Goal: Task Accomplishment & Management: Use online tool/utility

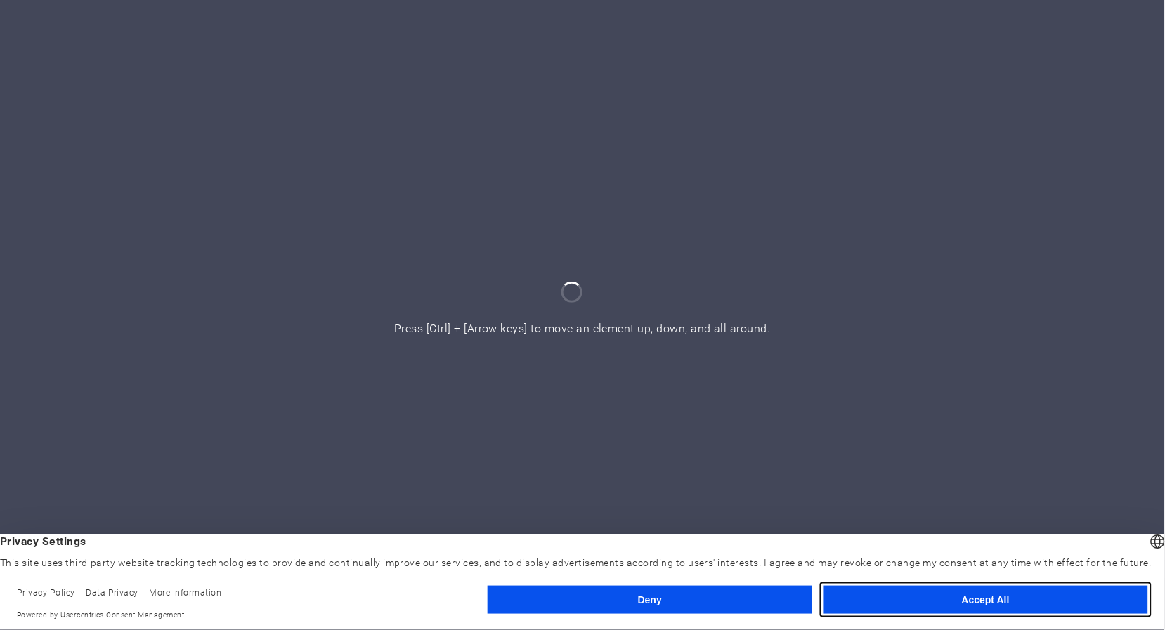
click at [971, 602] on button "Accept All" at bounding box center [985, 600] width 325 height 28
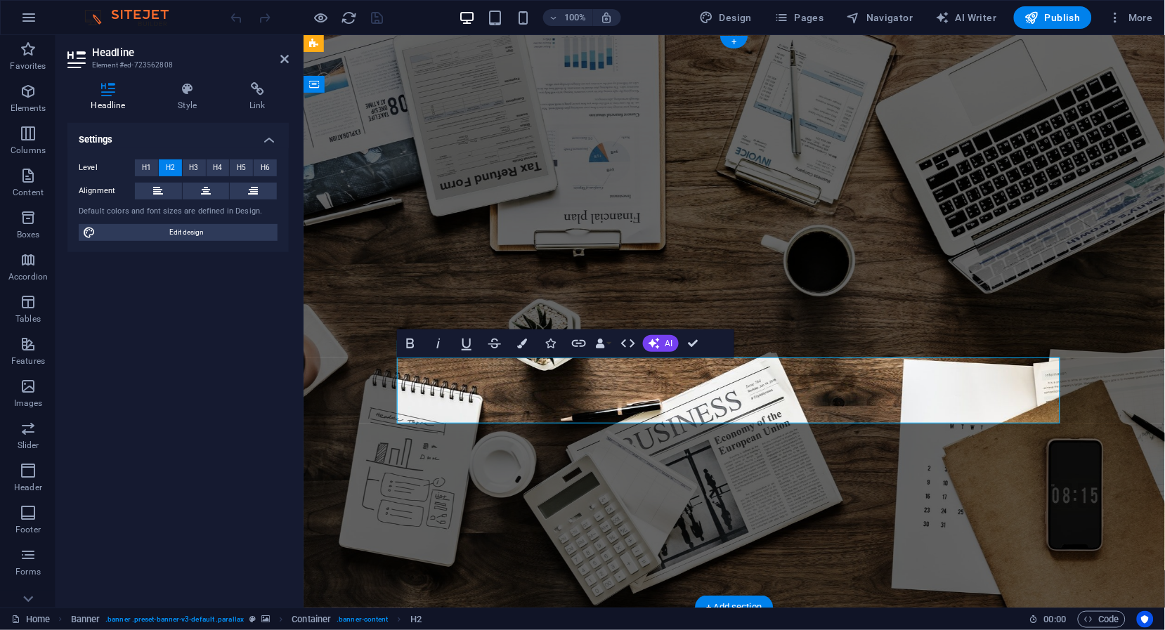
drag, startPoint x: 739, startPoint y: 411, endPoint x: 400, endPoint y: 379, distance: 340.1
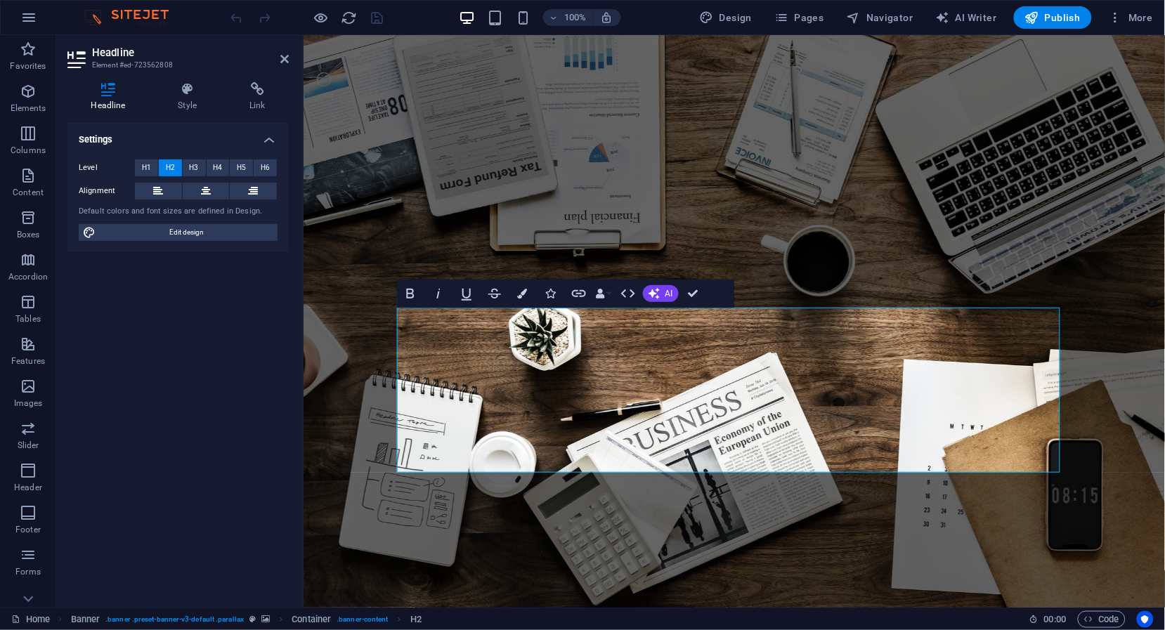
click at [286, 345] on div "Settings Level H1 H2 H3 H4 H5 H6 Alignment Default colors and font sizes are de…" at bounding box center [177, 359] width 221 height 473
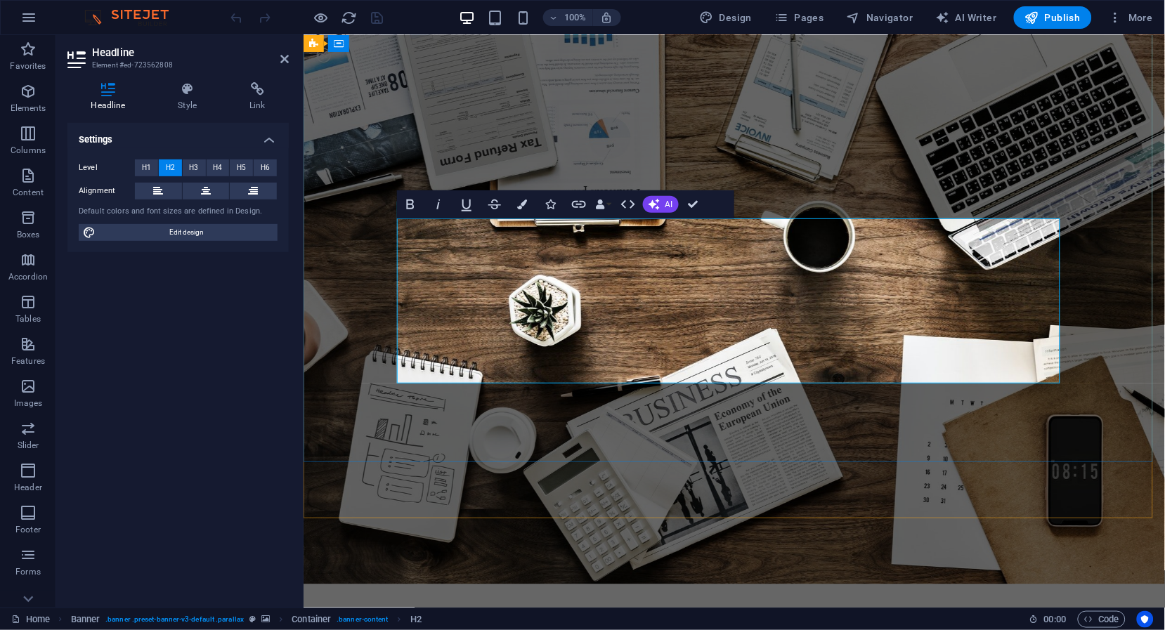
scroll to position [169, 0]
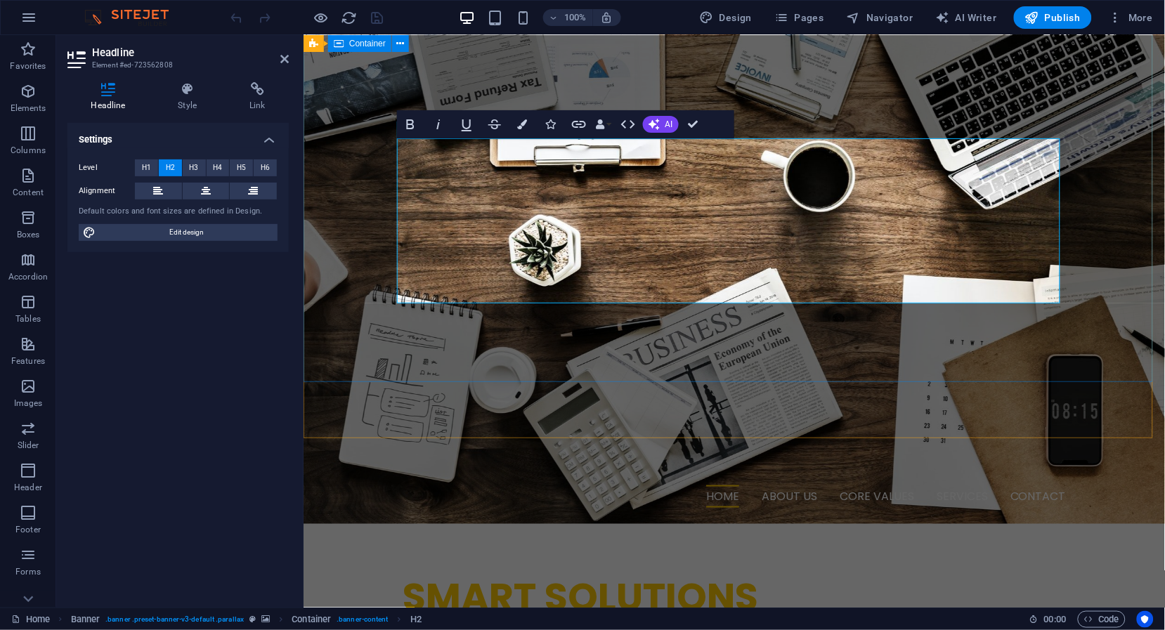
drag, startPoint x: 867, startPoint y: 291, endPoint x: 386, endPoint y: 155, distance: 499.9
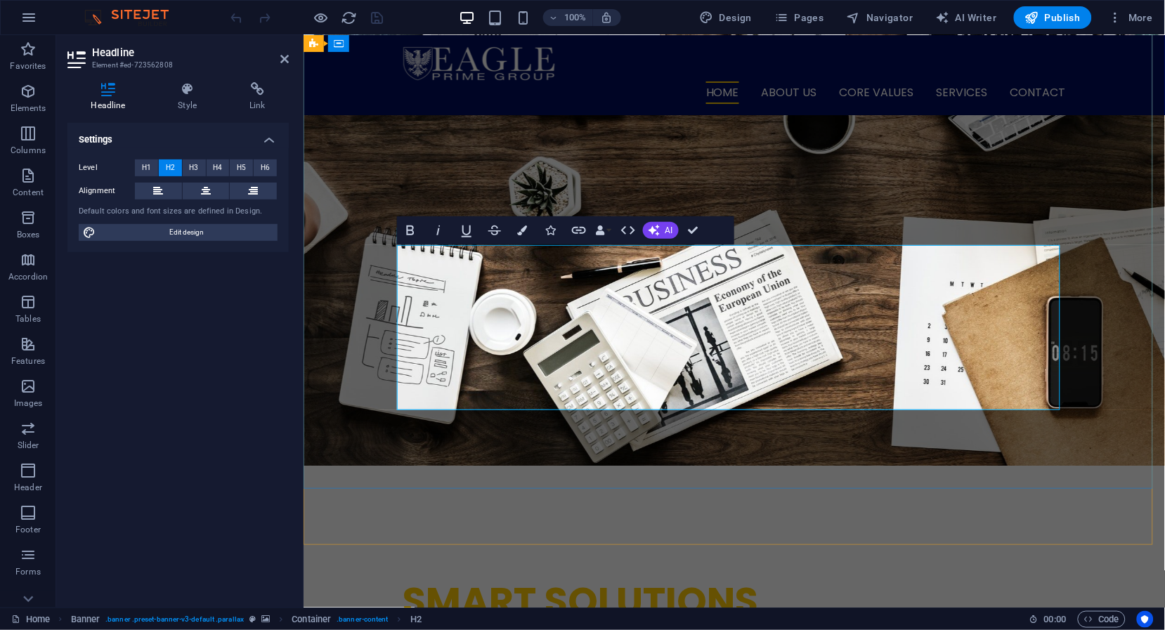
scroll to position [0, 0]
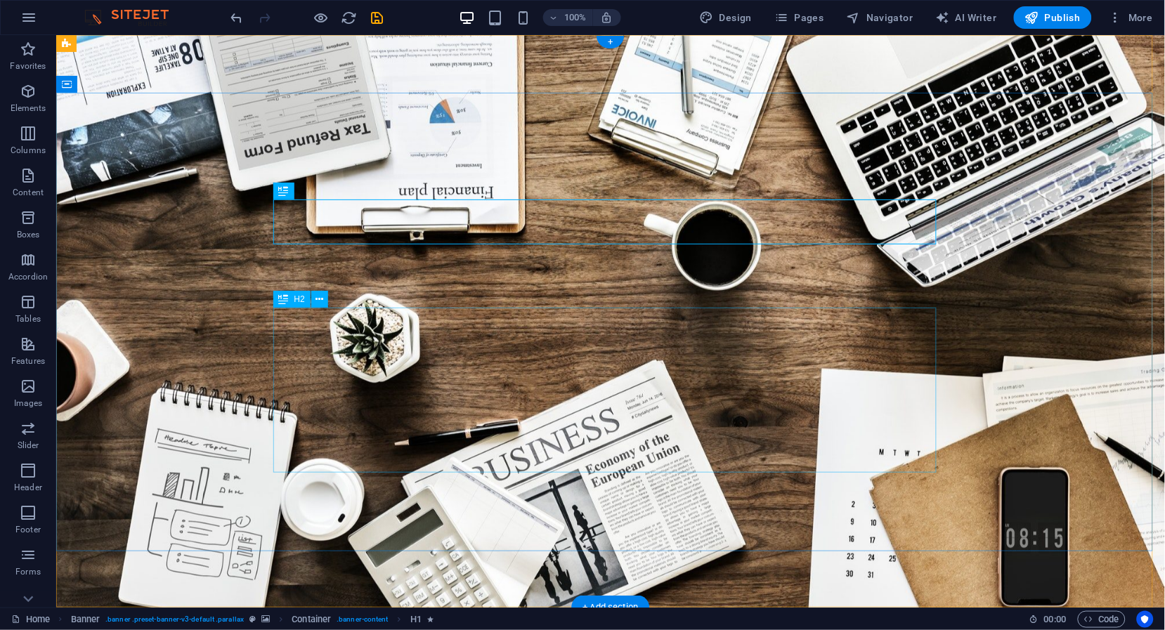
click at [298, 301] on span "H2" at bounding box center [299, 299] width 11 height 8
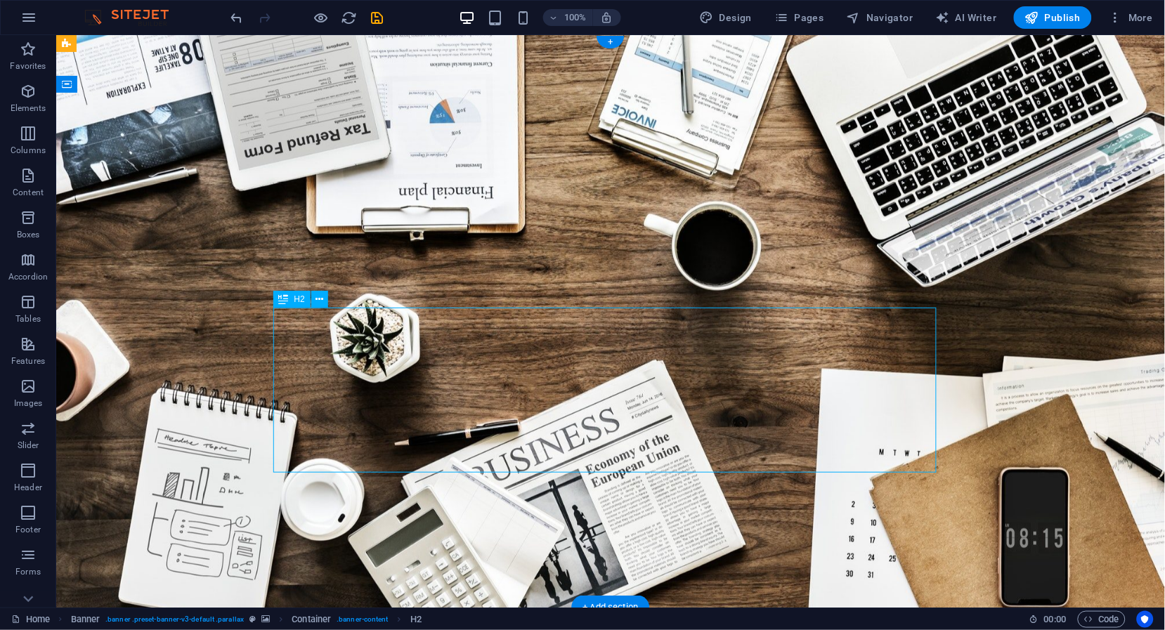
click at [298, 301] on span "H2" at bounding box center [299, 299] width 11 height 8
click at [0, 0] on icon at bounding box center [0, 0] width 0 height 0
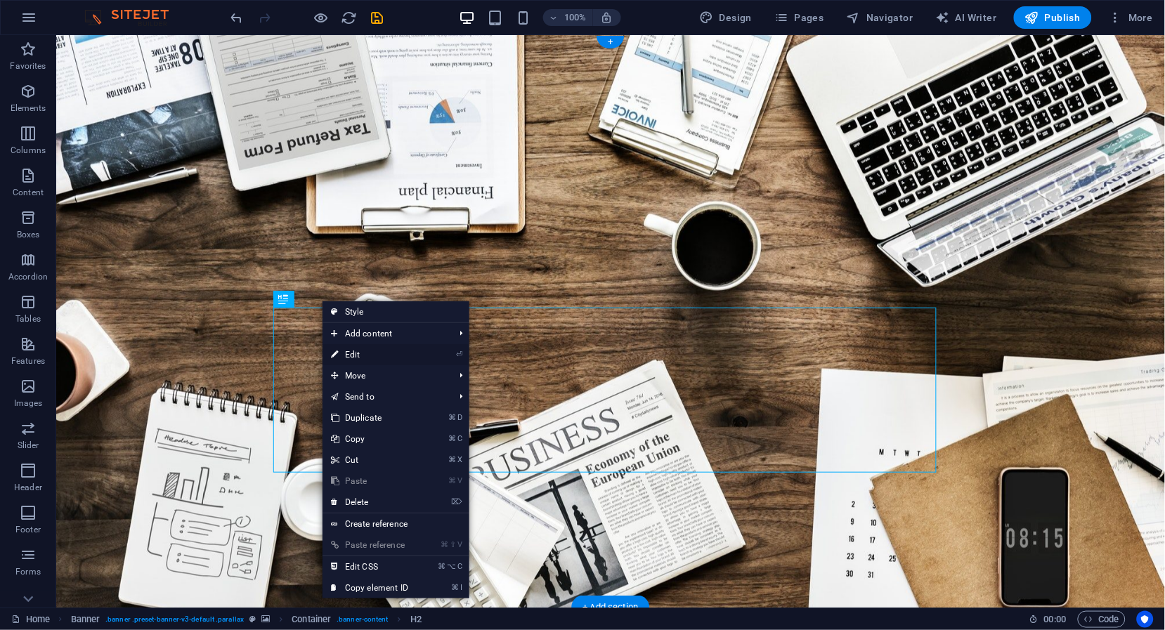
click at [358, 358] on link "⏎ Edit" at bounding box center [369, 354] width 94 height 21
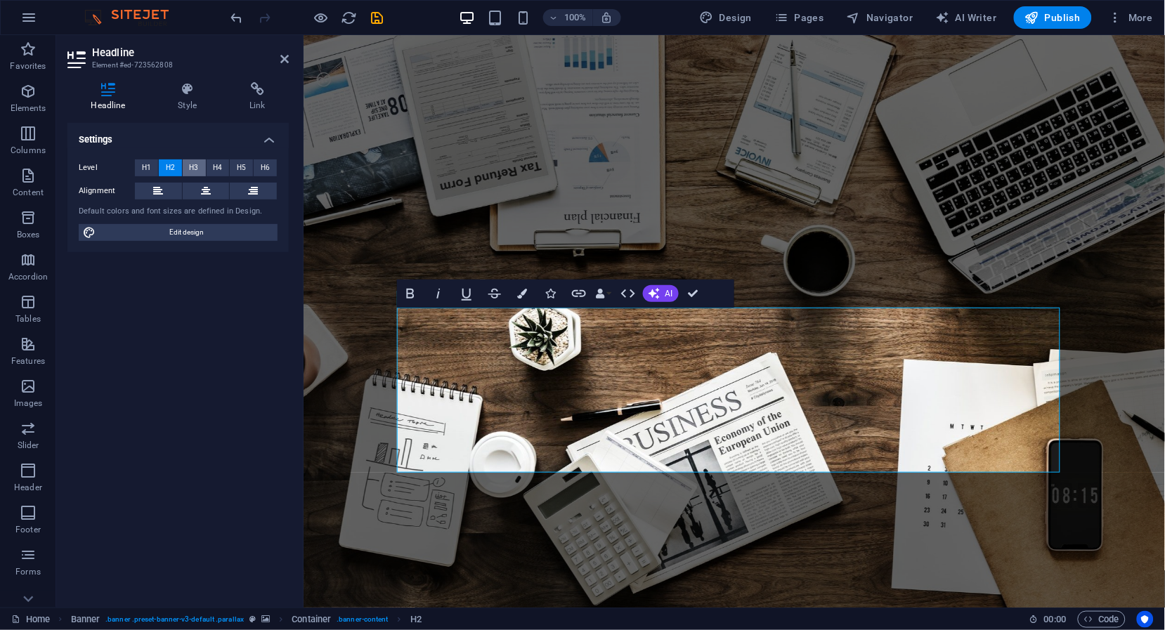
click at [190, 165] on span "H3" at bounding box center [194, 167] width 9 height 17
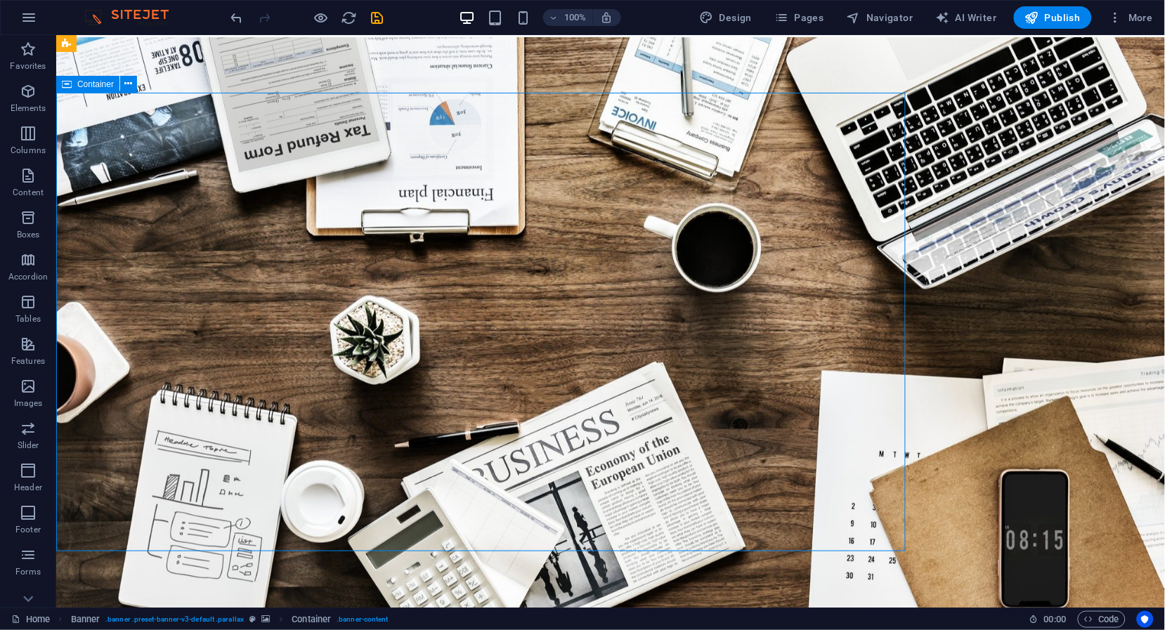
scroll to position [21, 0]
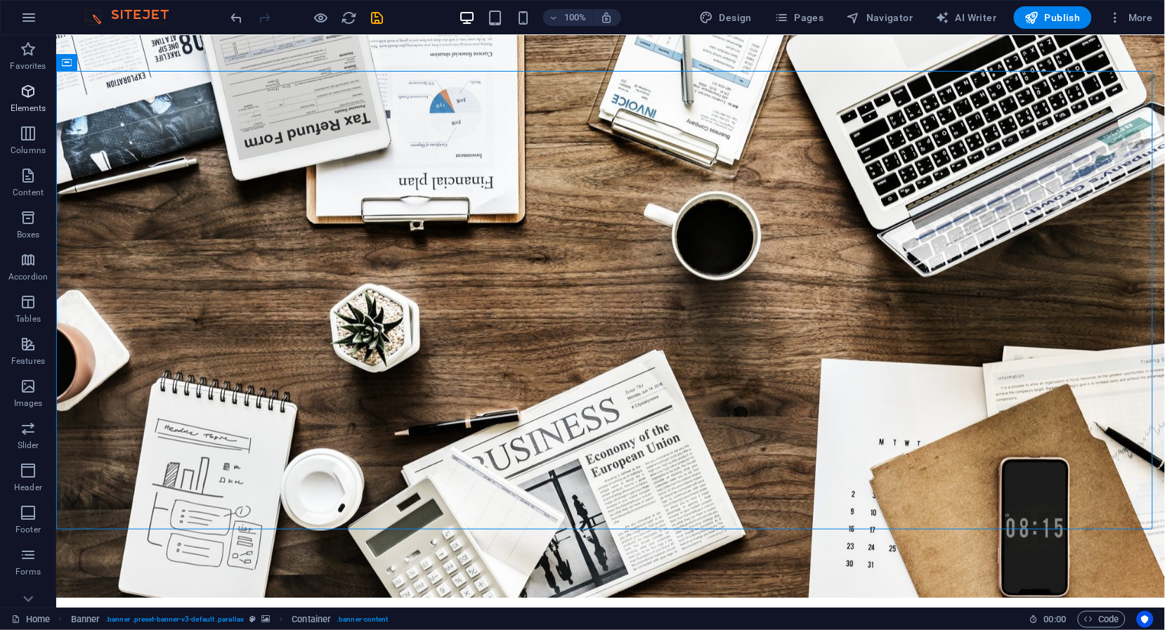
click at [27, 107] on p "Elements" at bounding box center [29, 108] width 36 height 11
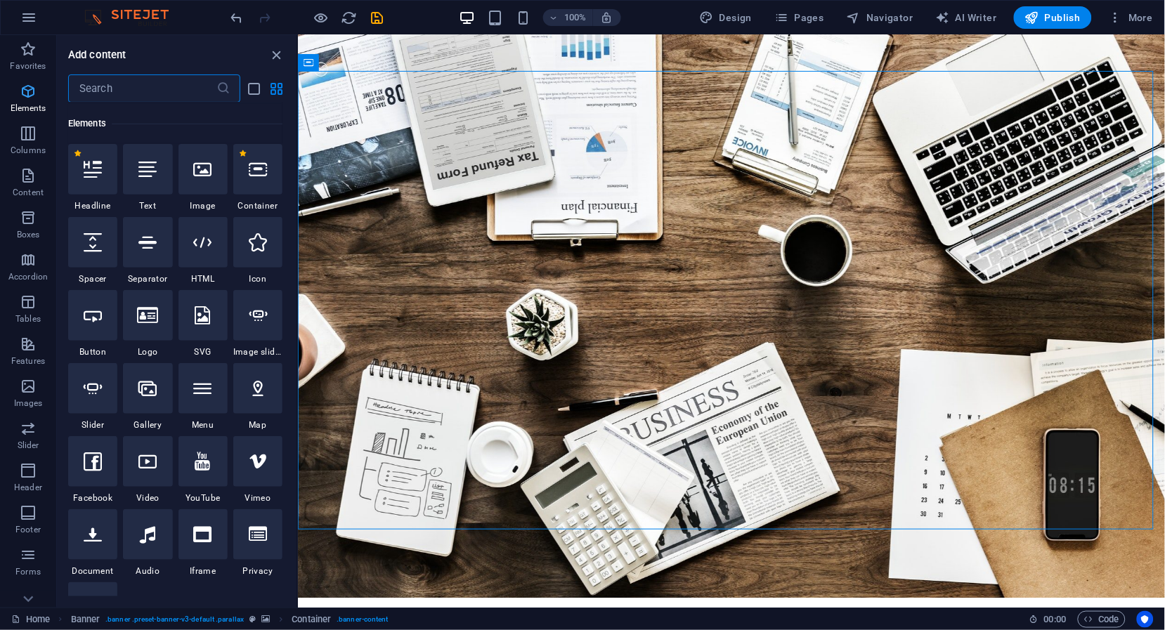
scroll to position [148, 0]
click at [89, 319] on icon at bounding box center [93, 315] width 18 height 18
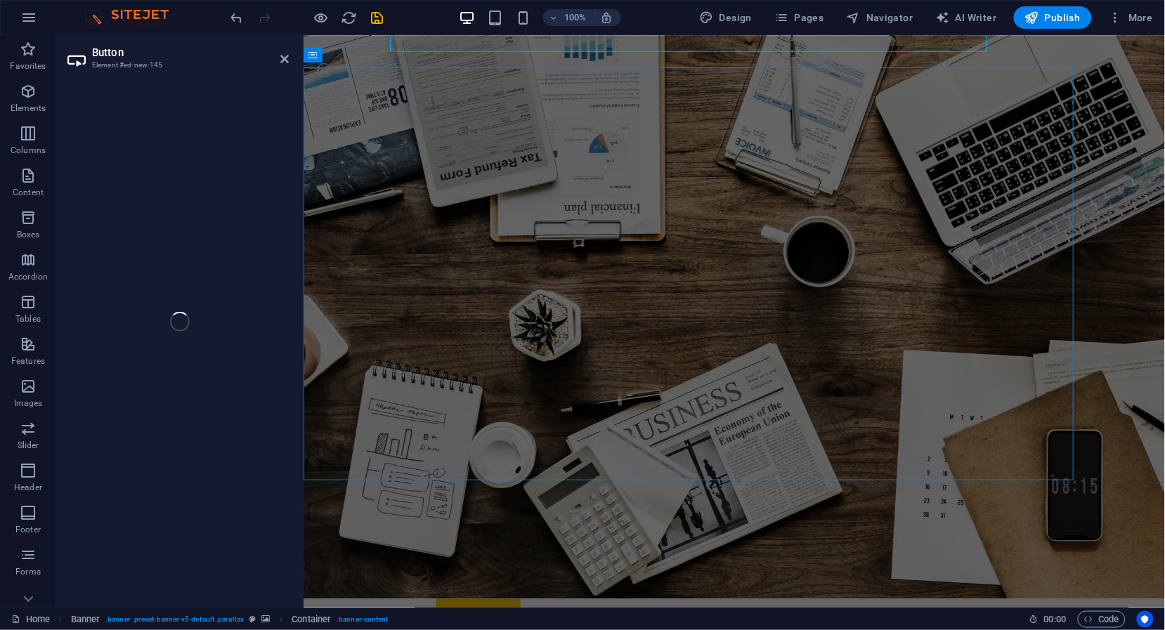
scroll to position [0, 0]
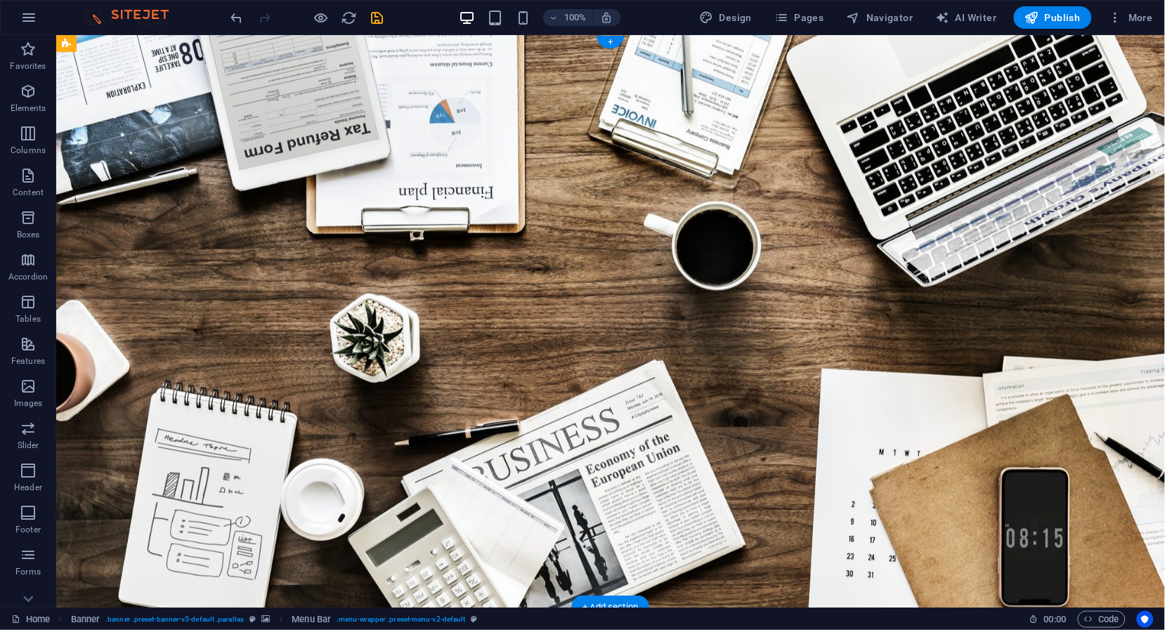
drag, startPoint x: 413, startPoint y: 77, endPoint x: 270, endPoint y: 495, distance: 441.8
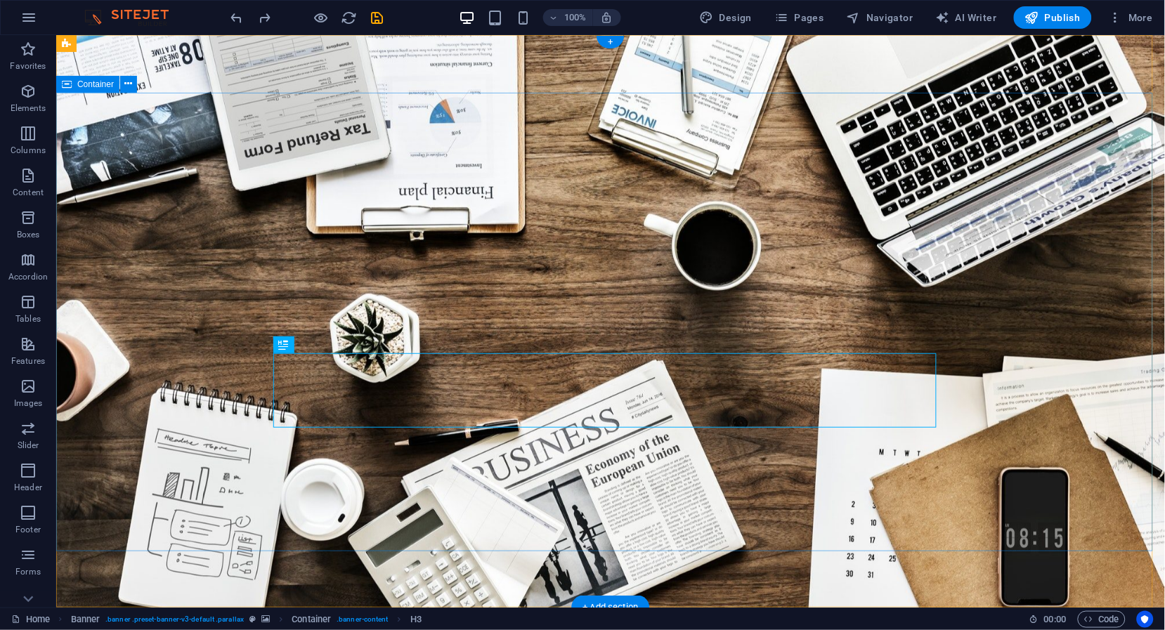
click at [27, 101] on span "Elements" at bounding box center [28, 100] width 56 height 34
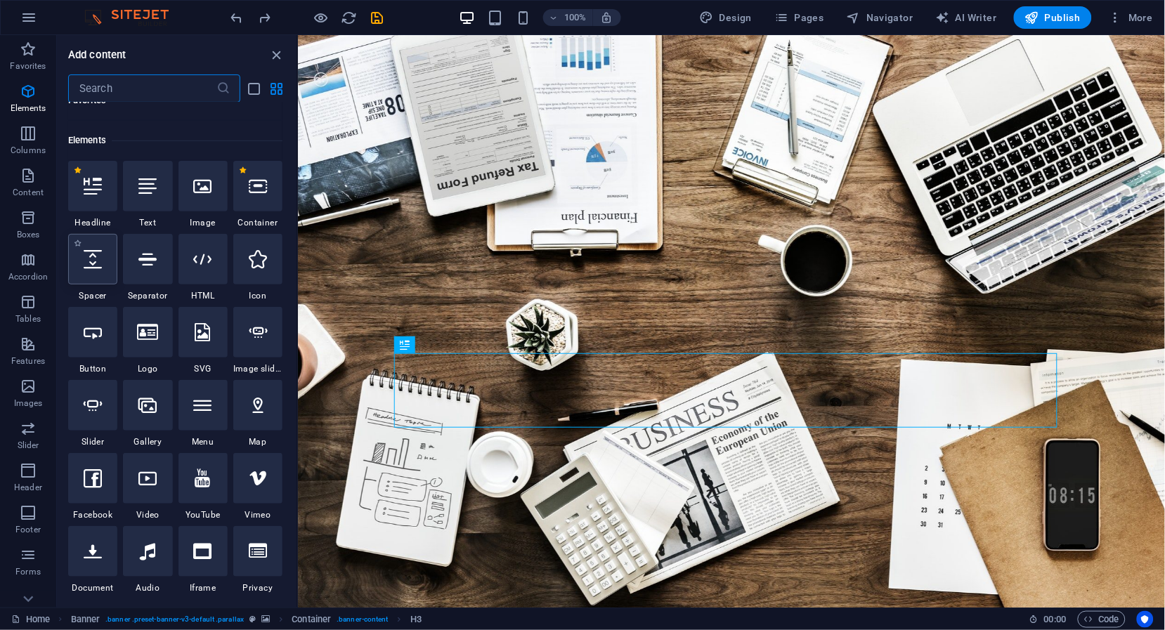
scroll to position [148, 0]
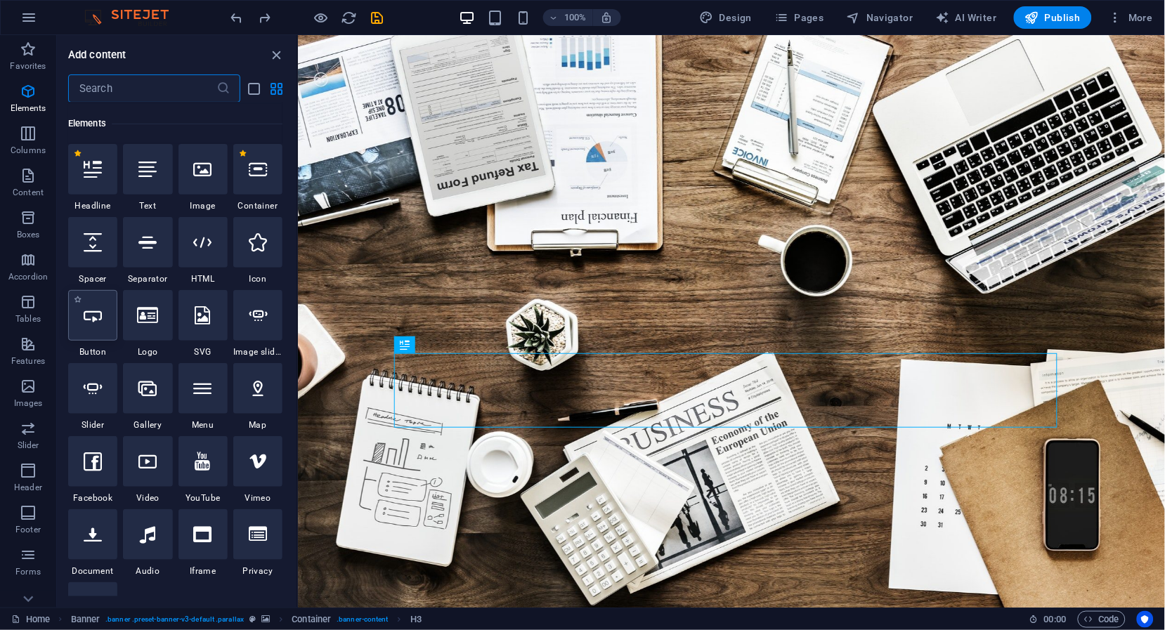
click at [90, 325] on div at bounding box center [92, 315] width 49 height 51
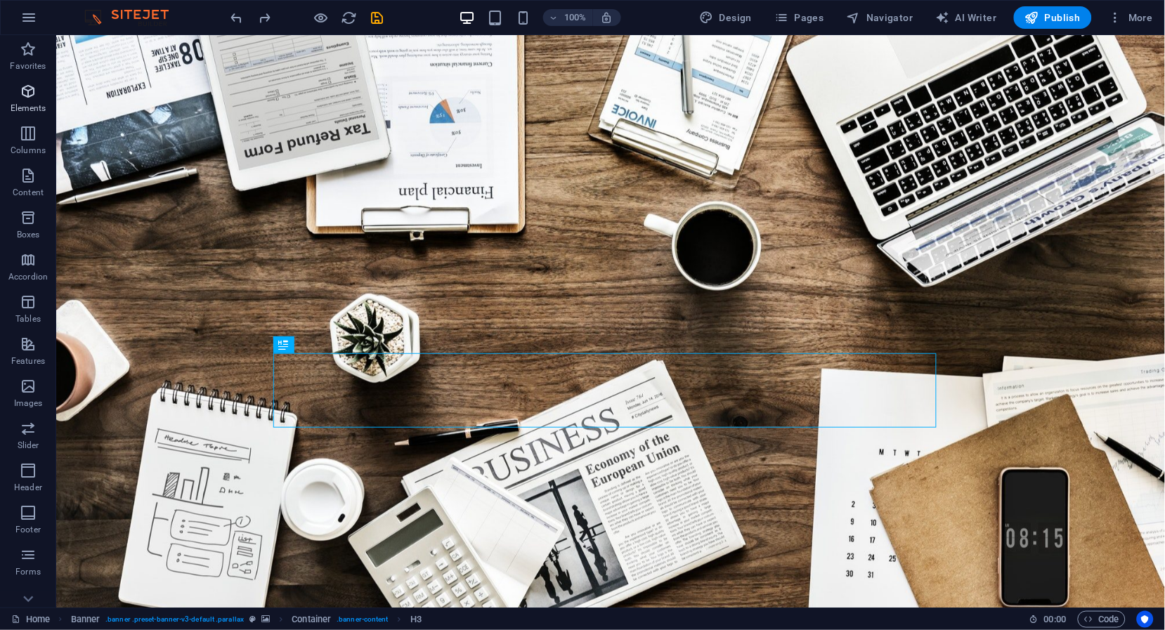
click at [32, 92] on icon "button" at bounding box center [28, 91] width 17 height 17
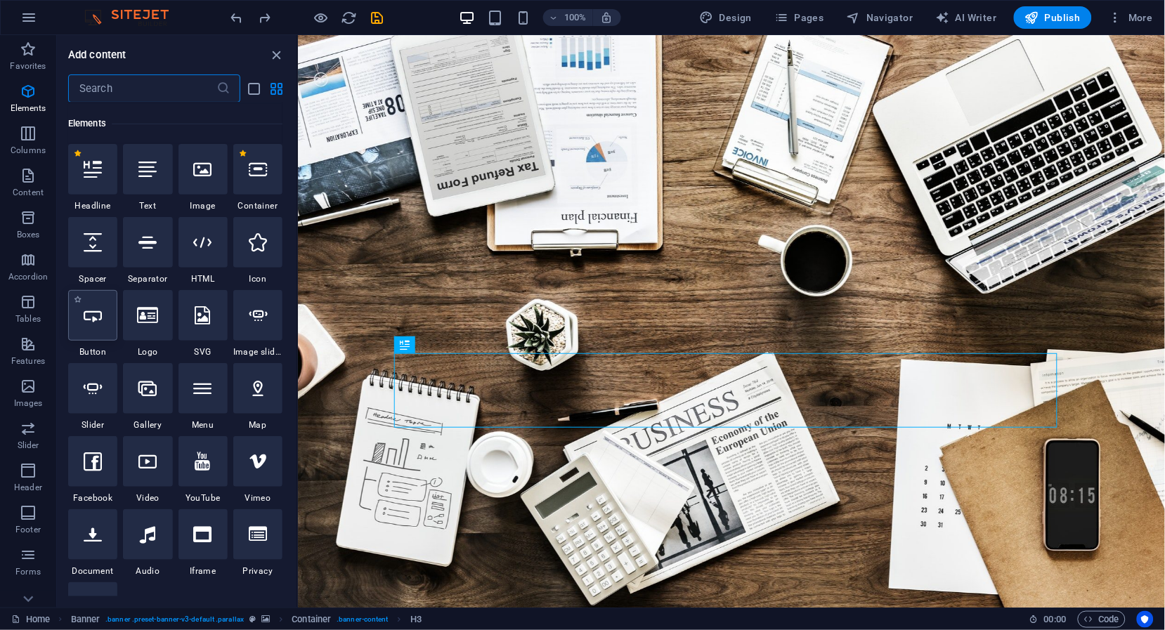
click at [93, 326] on div at bounding box center [92, 315] width 49 height 51
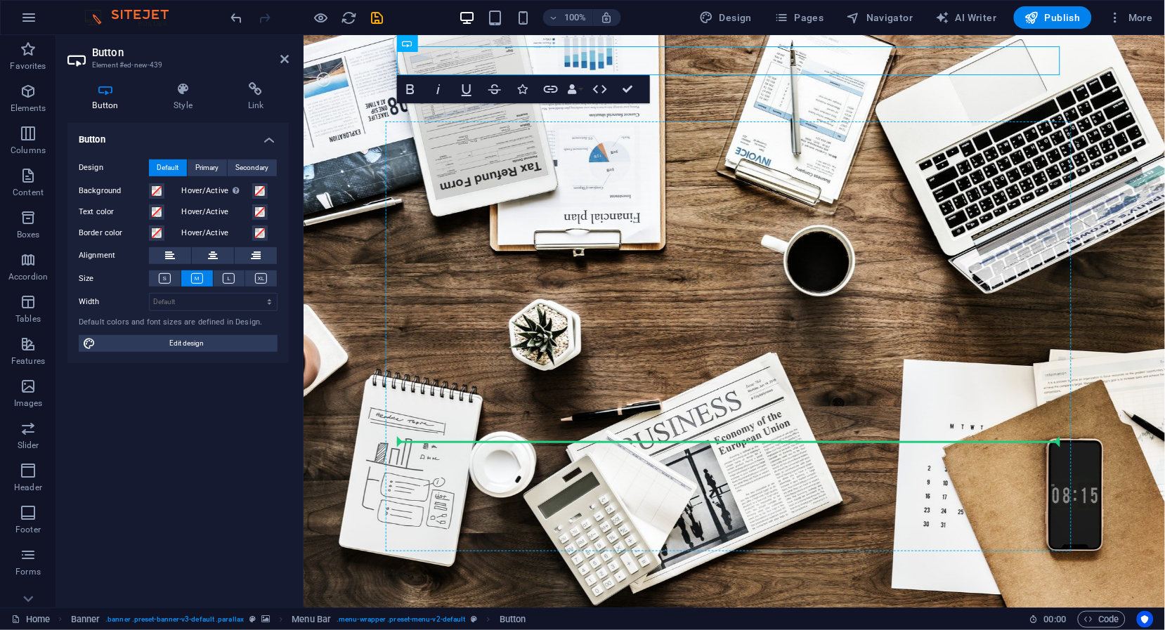
drag, startPoint x: 737, startPoint y: 80, endPoint x: 449, endPoint y: 427, distance: 451.0
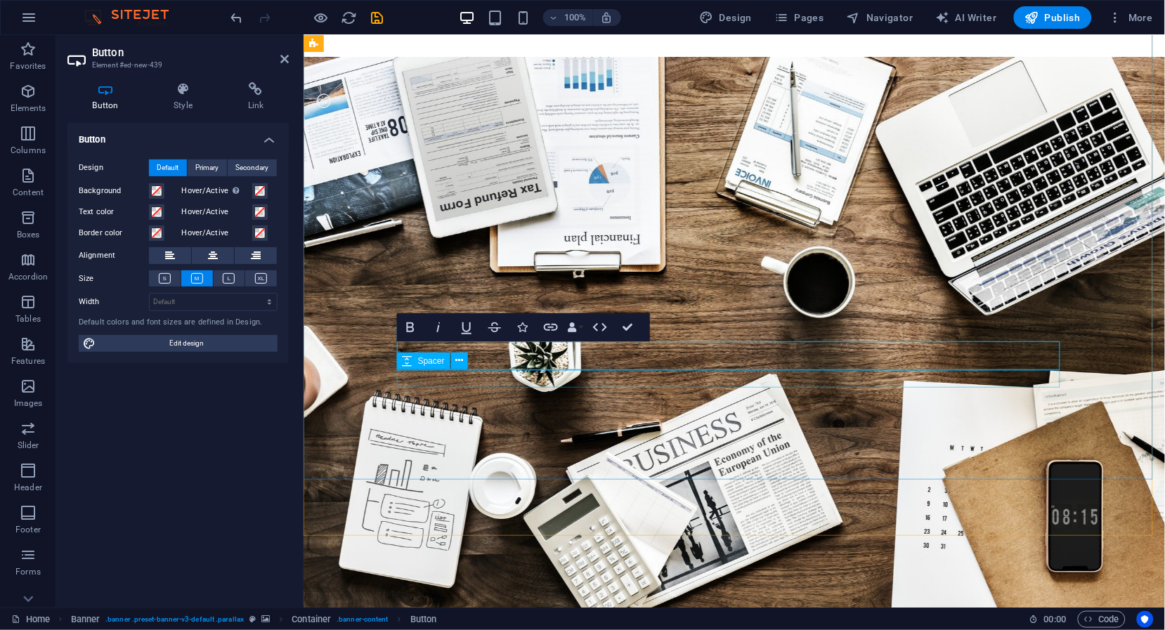
scroll to position [72, 0]
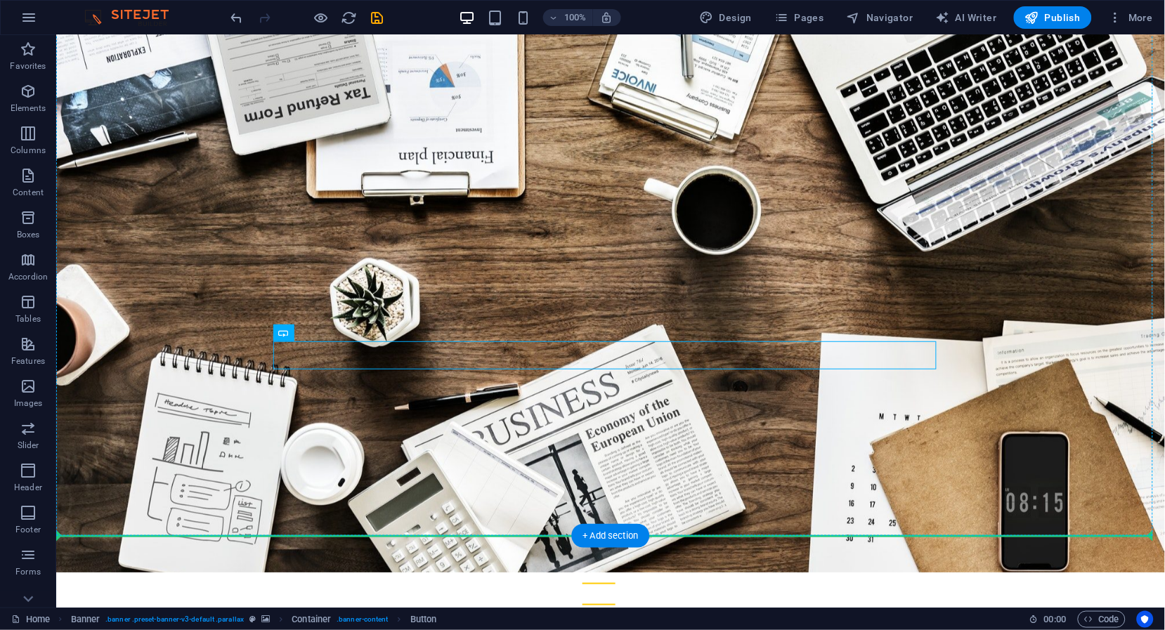
drag, startPoint x: 368, startPoint y: 368, endPoint x: 314, endPoint y: 388, distance: 57.6
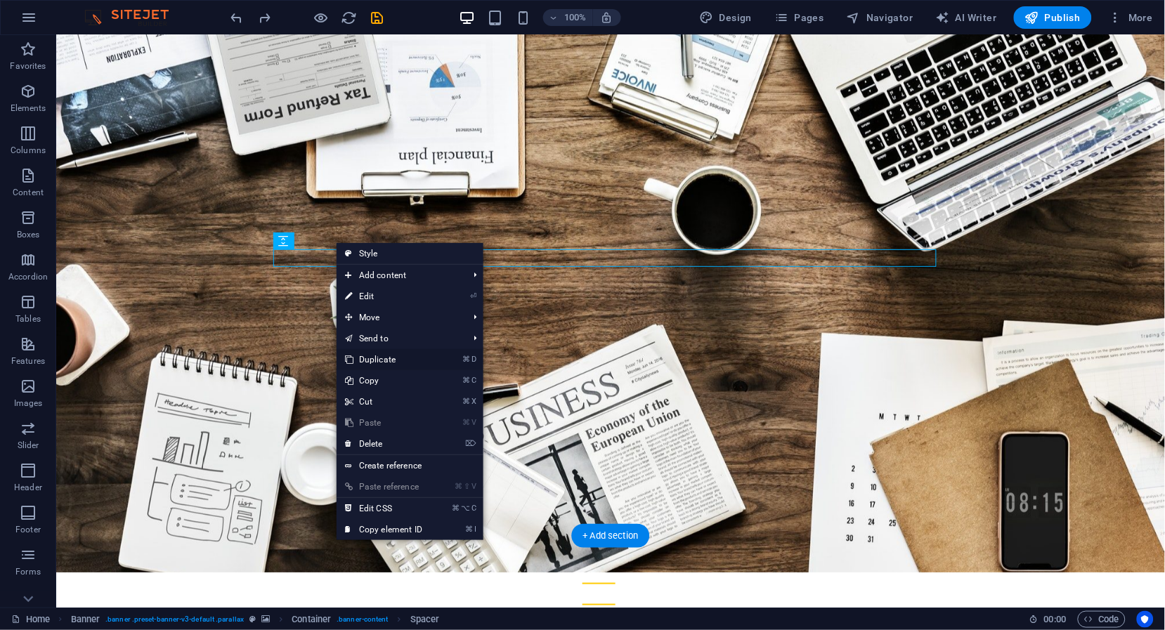
click at [361, 366] on link "⌘ D Duplicate" at bounding box center [383, 359] width 94 height 21
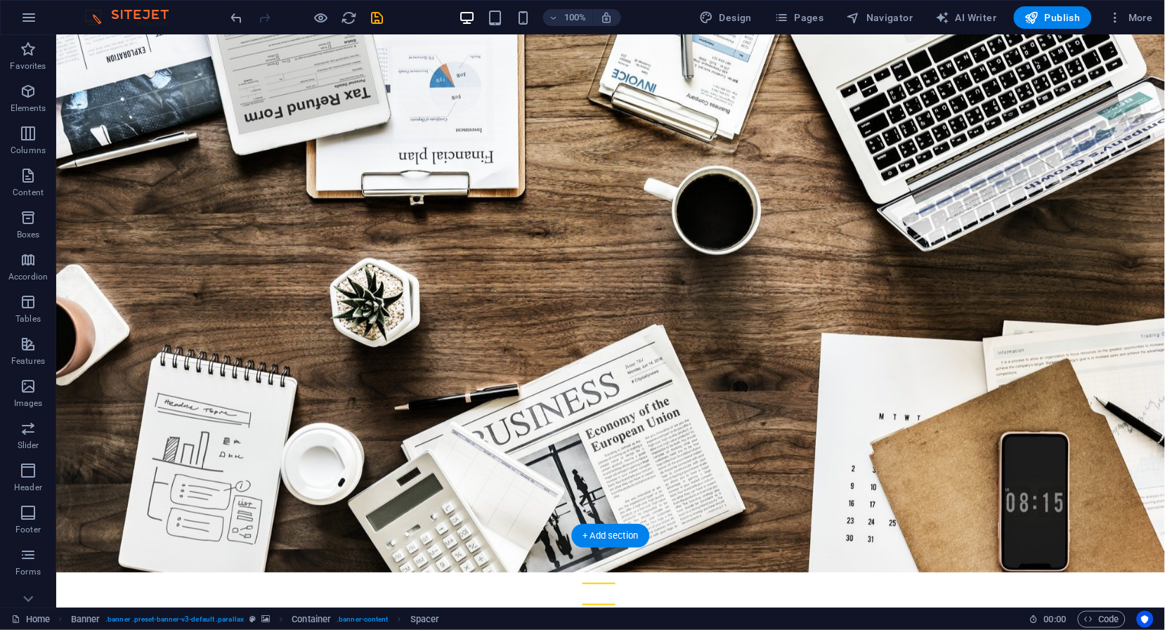
drag, startPoint x: 375, startPoint y: 286, endPoint x: 314, endPoint y: 327, distance: 73.8
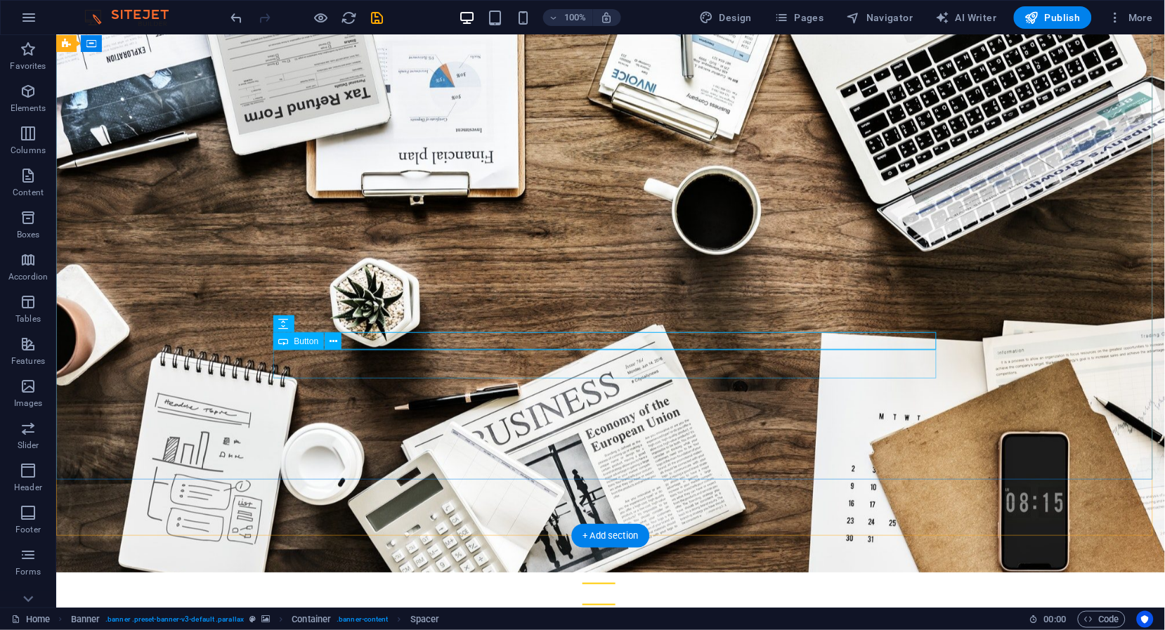
click at [334, 343] on icon at bounding box center [333, 341] width 8 height 15
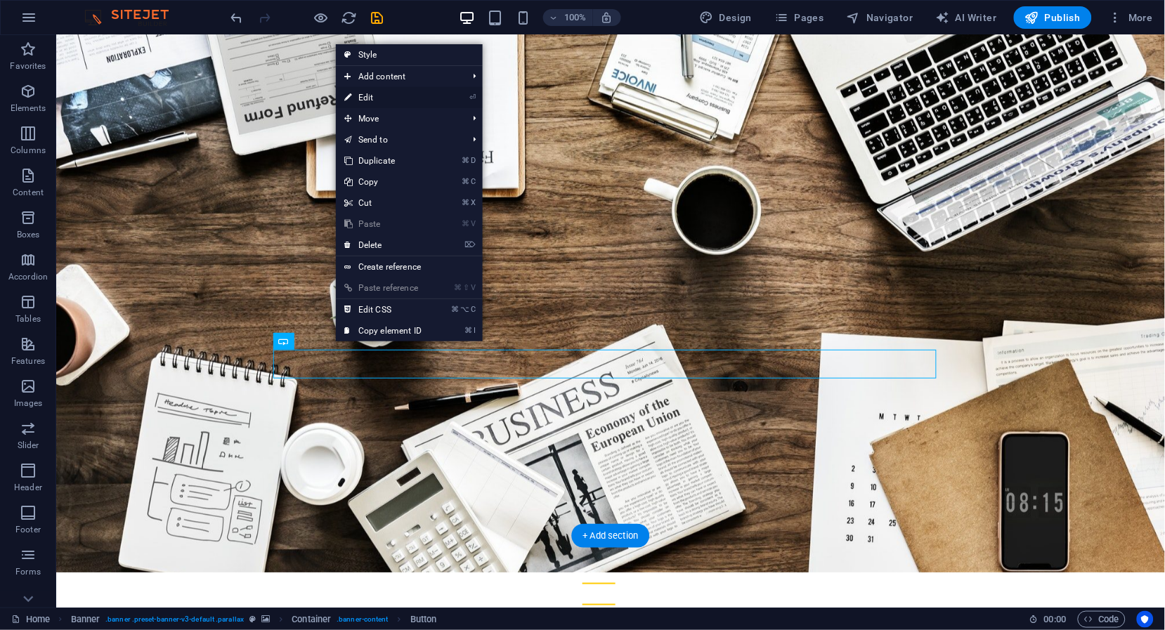
click at [398, 90] on link "⏎ Edit" at bounding box center [383, 97] width 94 height 21
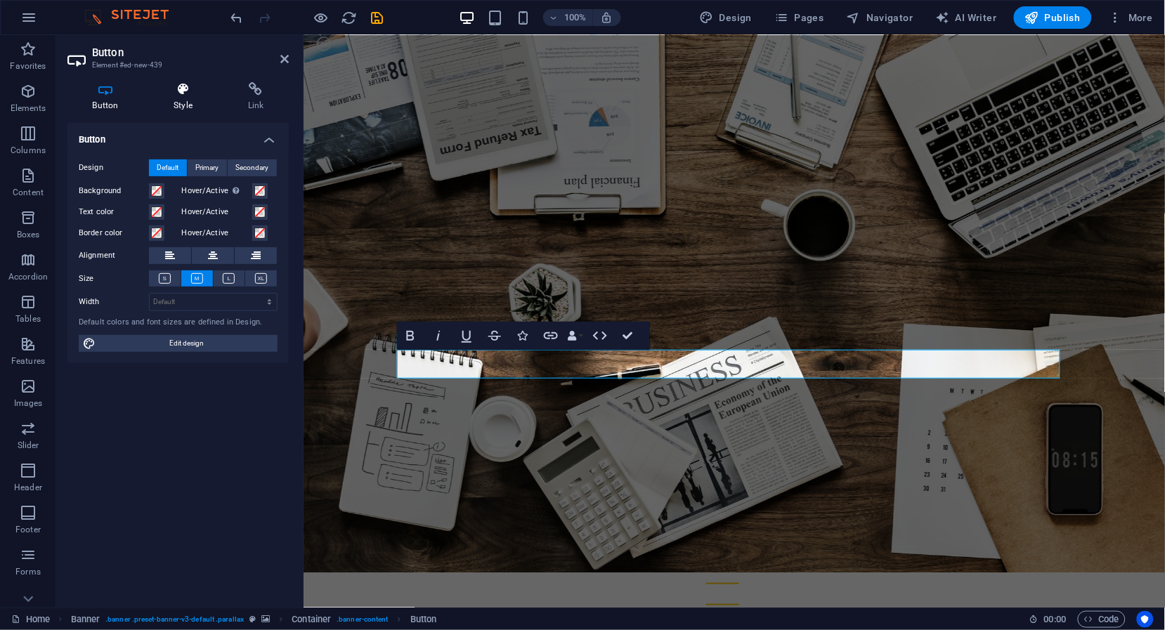
click at [174, 91] on icon at bounding box center [183, 89] width 69 height 14
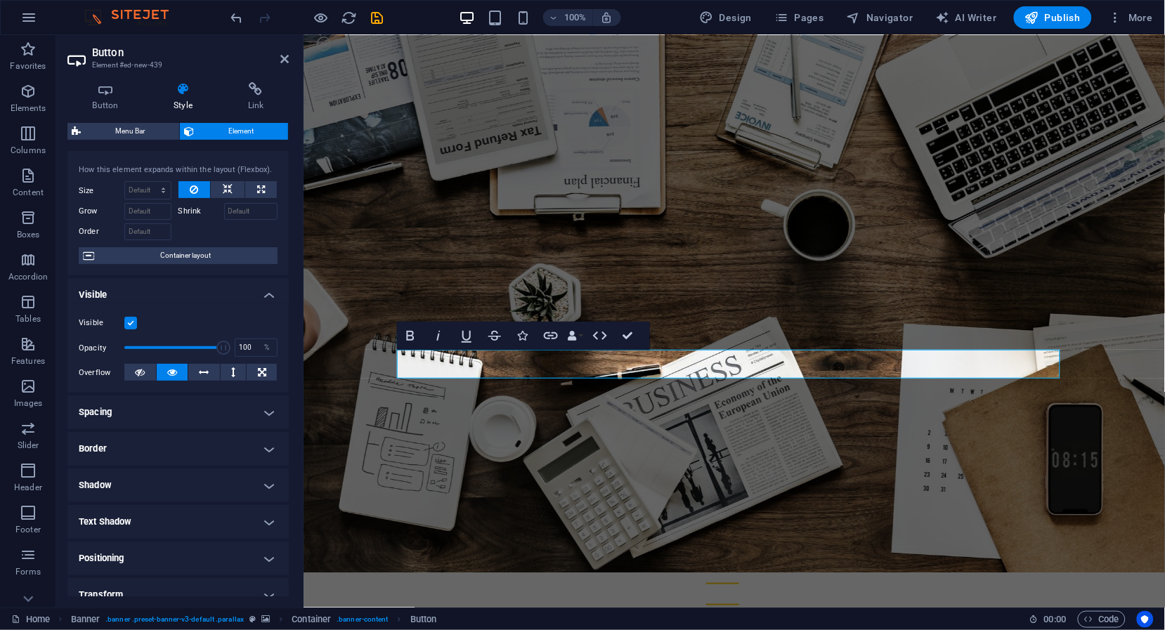
scroll to position [144, 0]
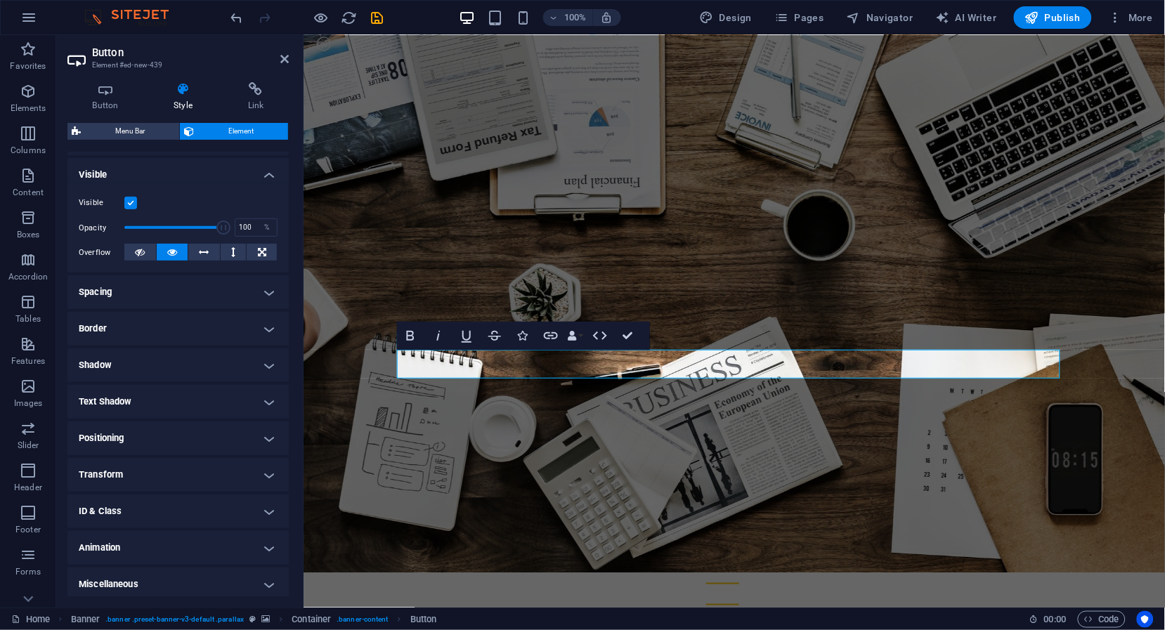
click at [175, 437] on h4 "Positioning" at bounding box center [177, 438] width 221 height 34
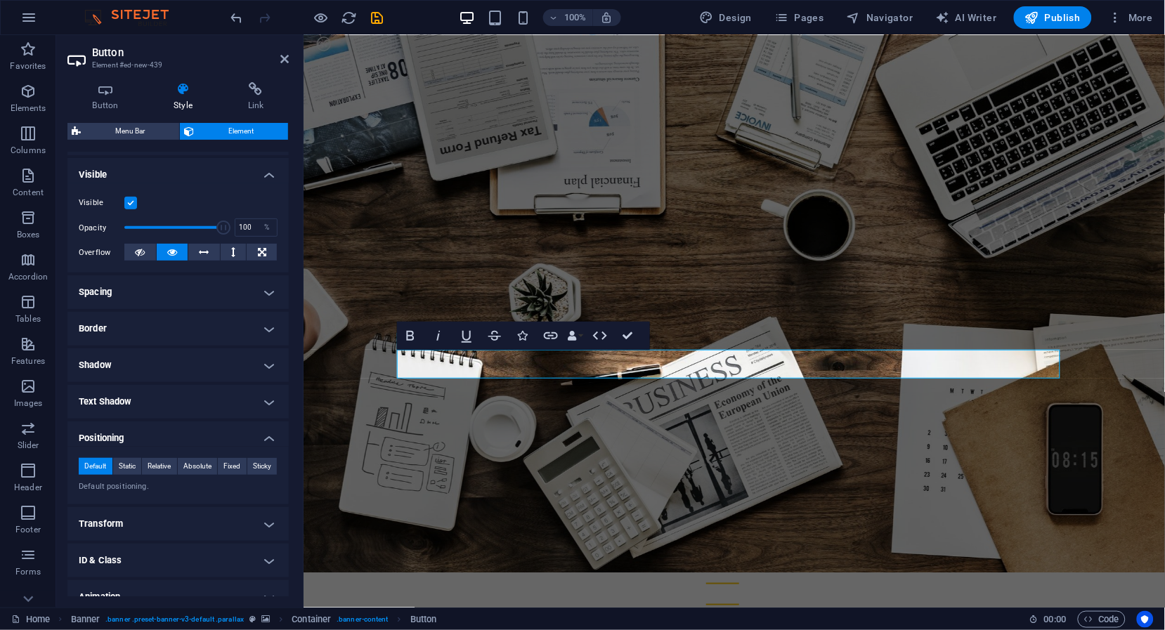
click at [175, 437] on h4 "Positioning" at bounding box center [177, 433] width 221 height 25
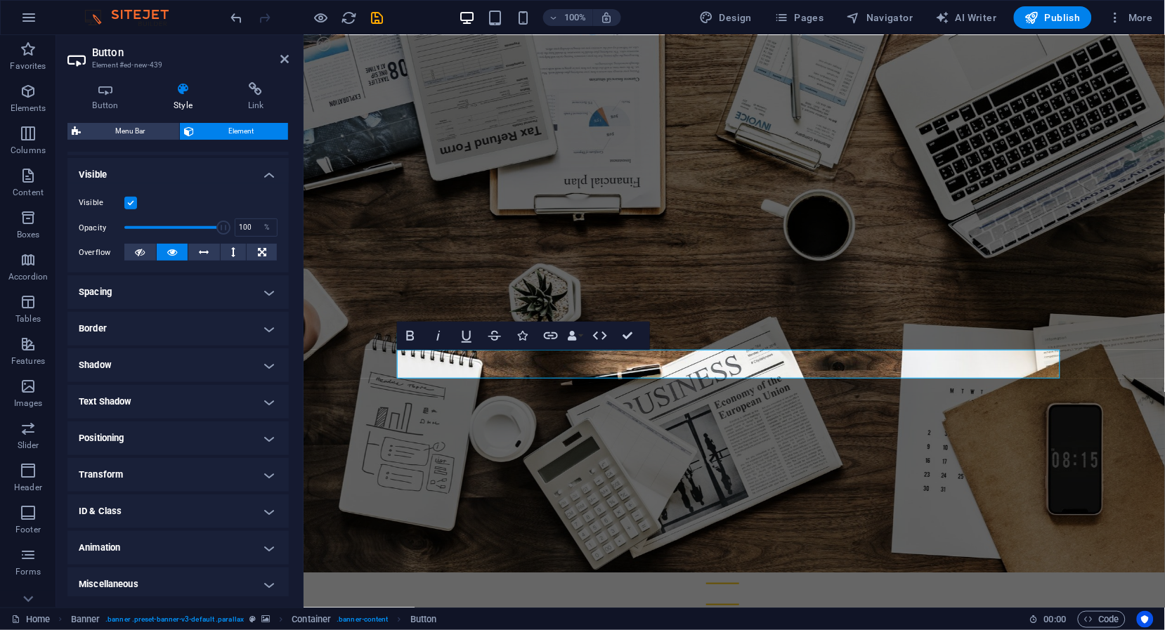
scroll to position [0, 0]
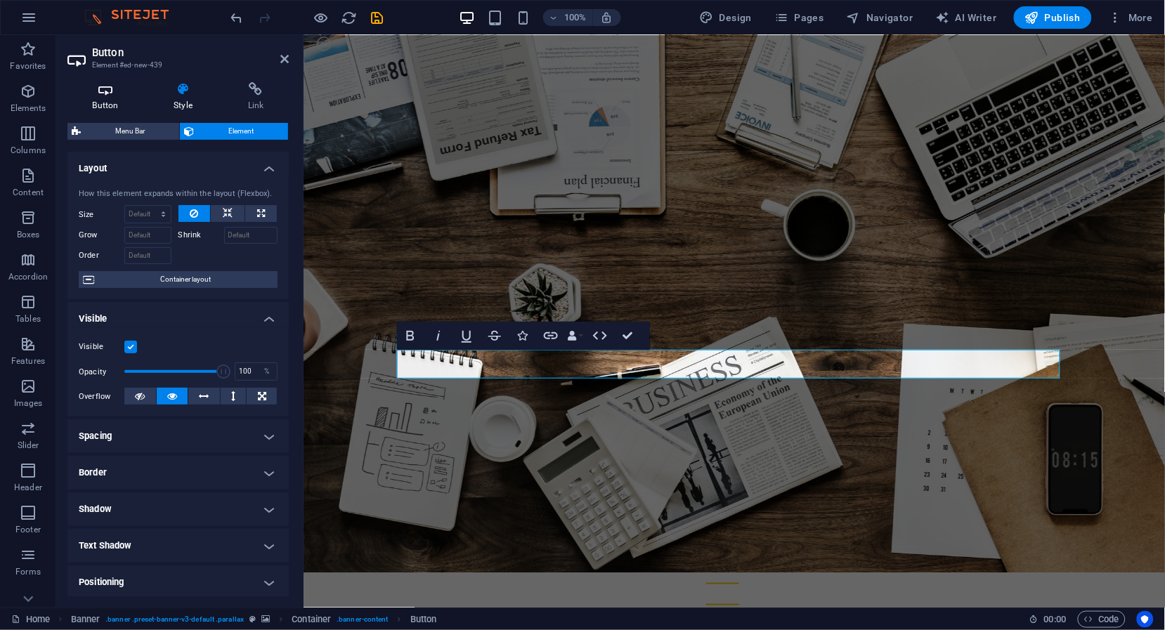
click at [107, 108] on h4 "Button" at bounding box center [107, 97] width 81 height 30
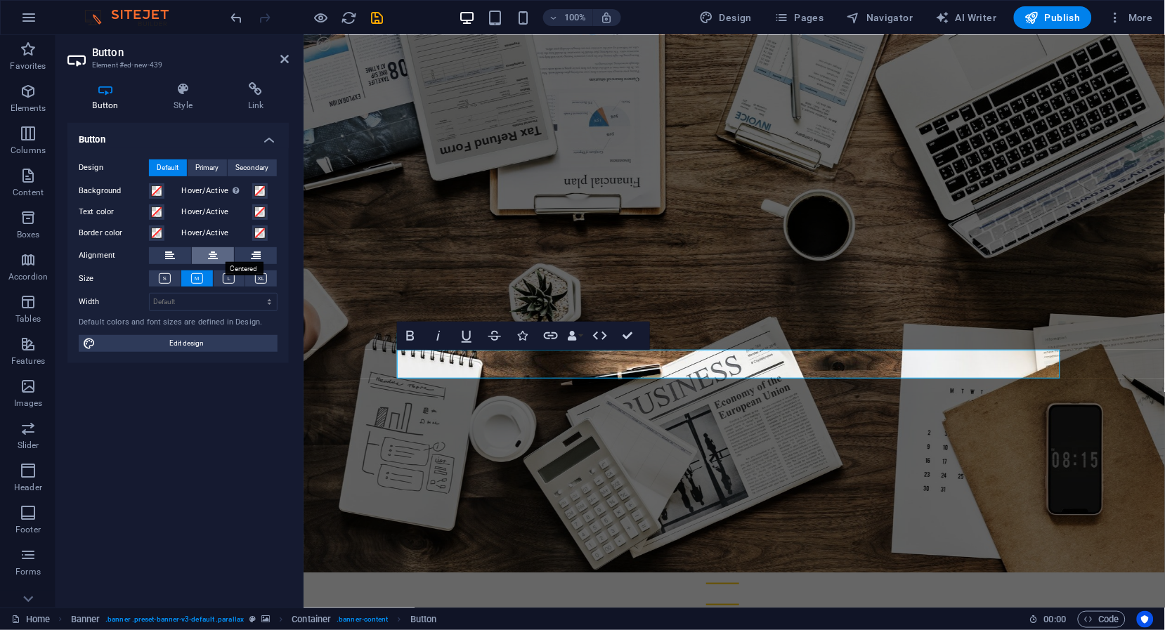
click at [212, 251] on icon at bounding box center [213, 255] width 10 height 17
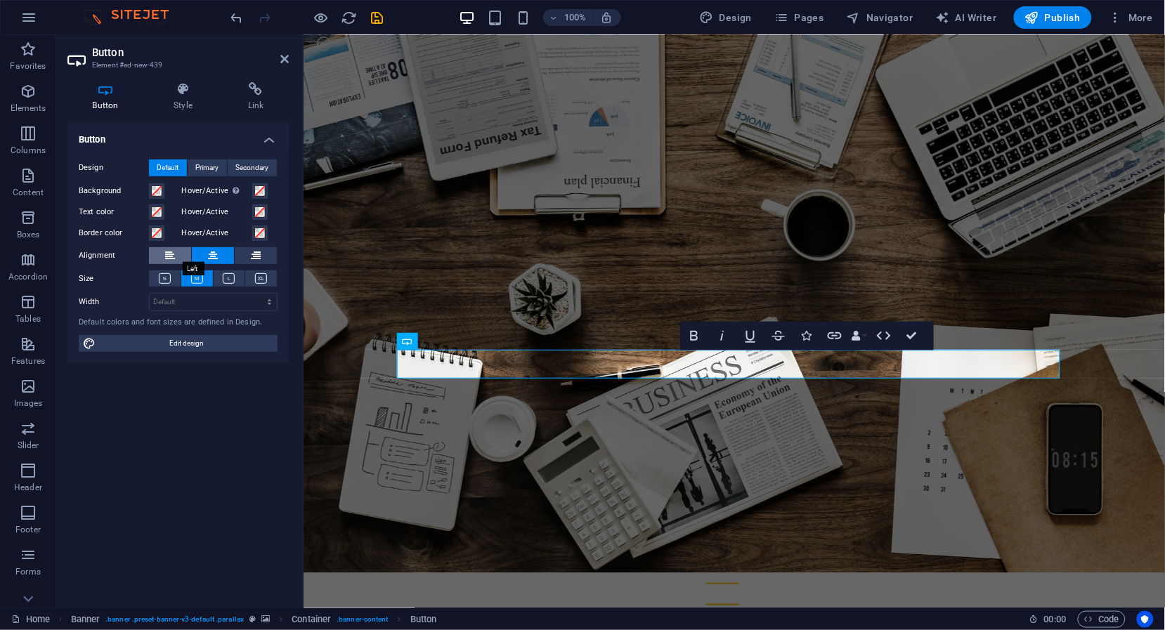
click at [163, 256] on button at bounding box center [170, 255] width 42 height 17
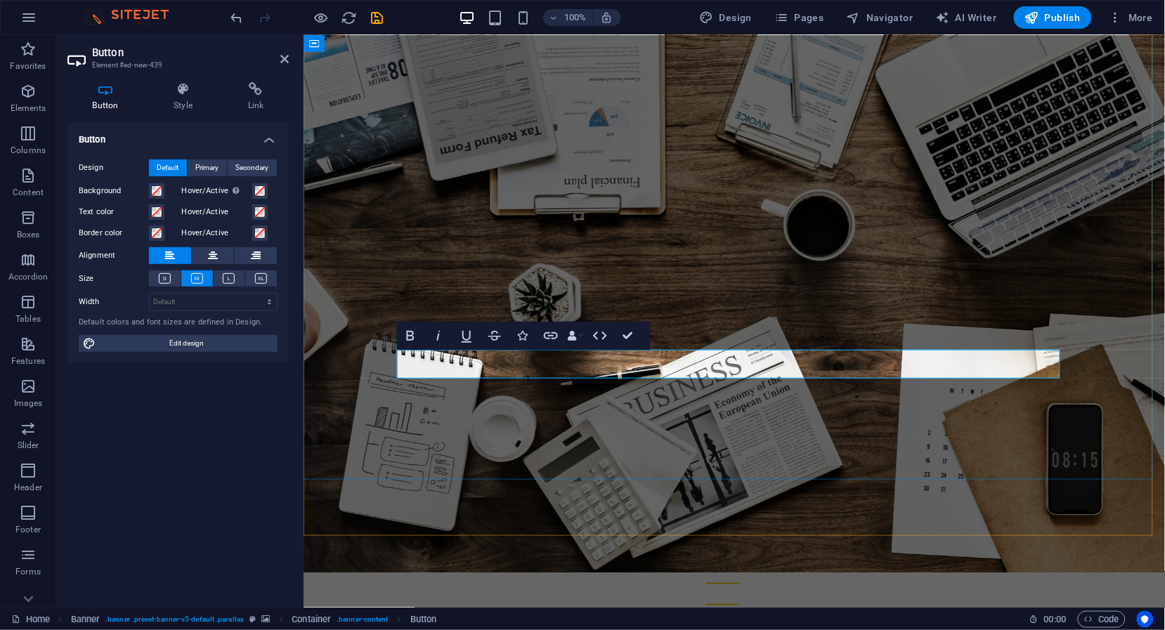
click at [260, 94] on icon at bounding box center [256, 89] width 66 height 14
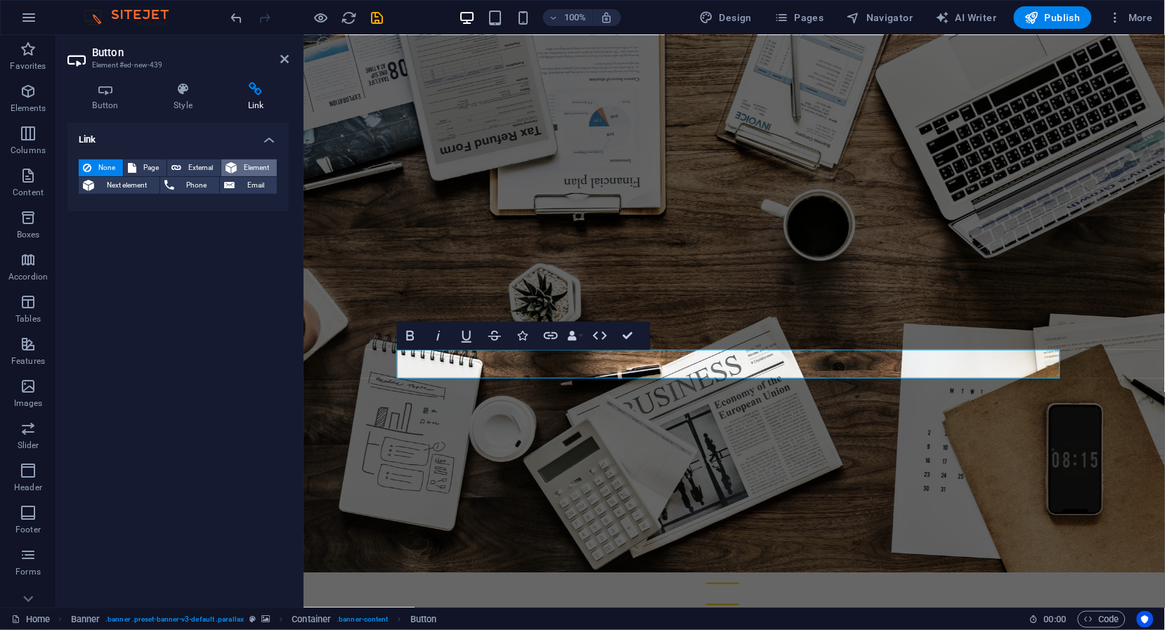
click at [251, 170] on span "Element" at bounding box center [257, 167] width 32 height 17
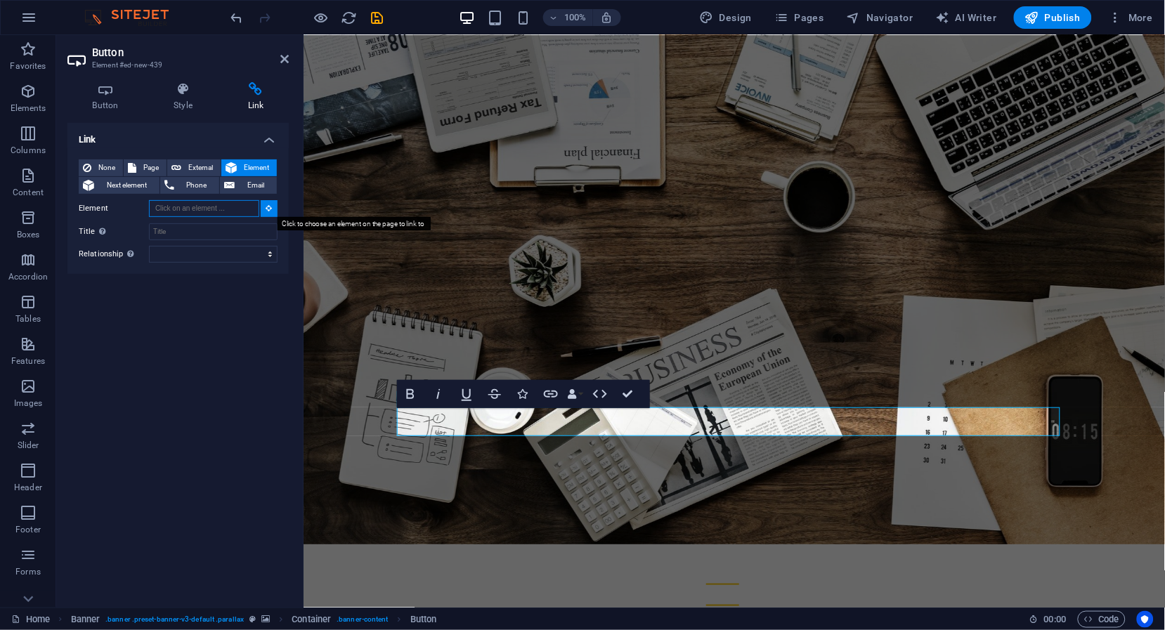
scroll to position [14, 0]
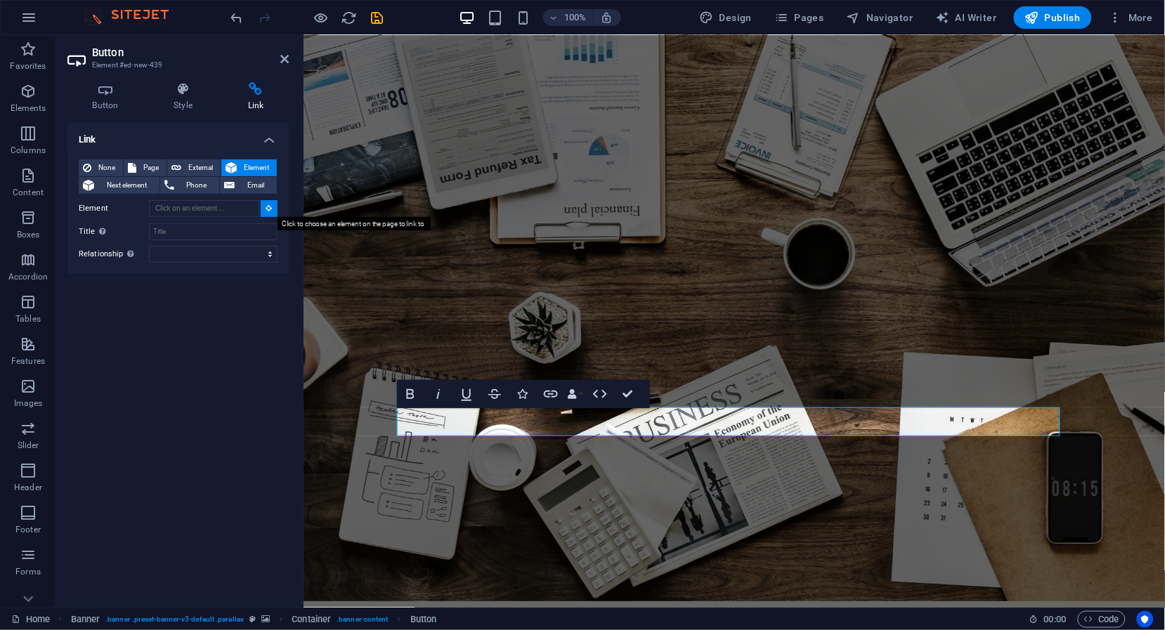
click at [270, 208] on icon at bounding box center [269, 207] width 6 height 7
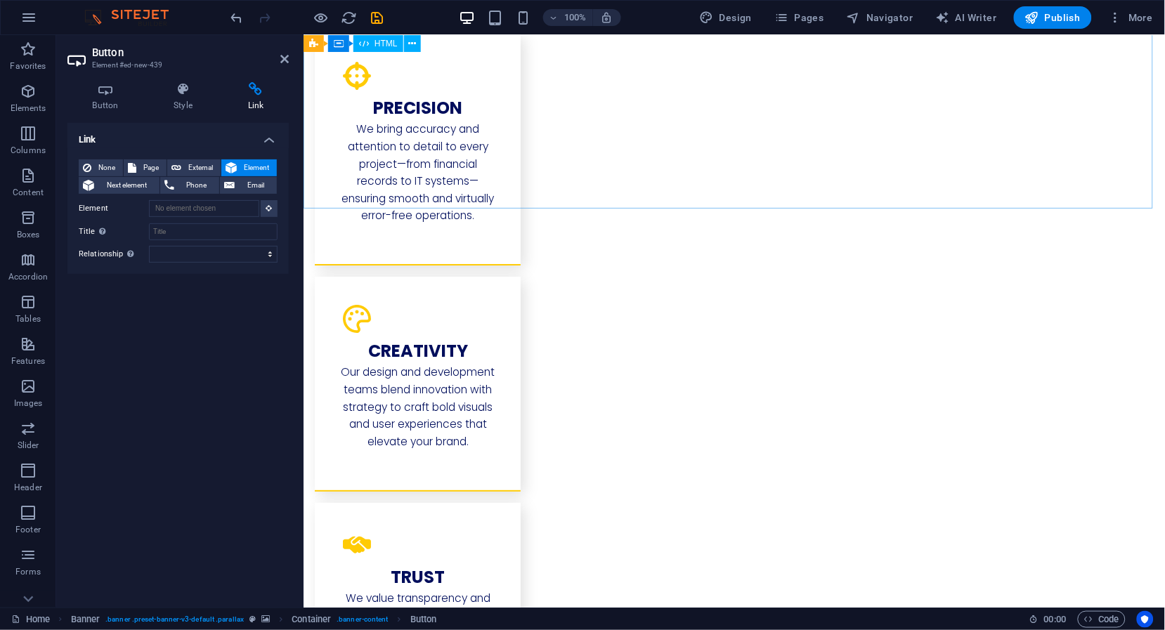
scroll to position [2838, 0]
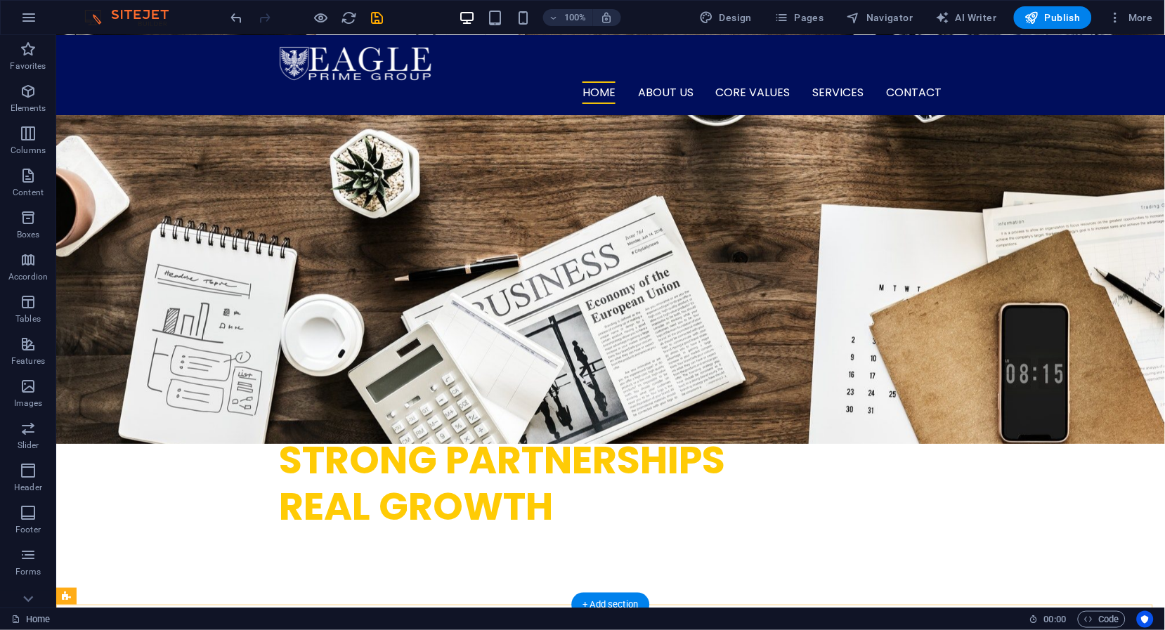
scroll to position [0, 0]
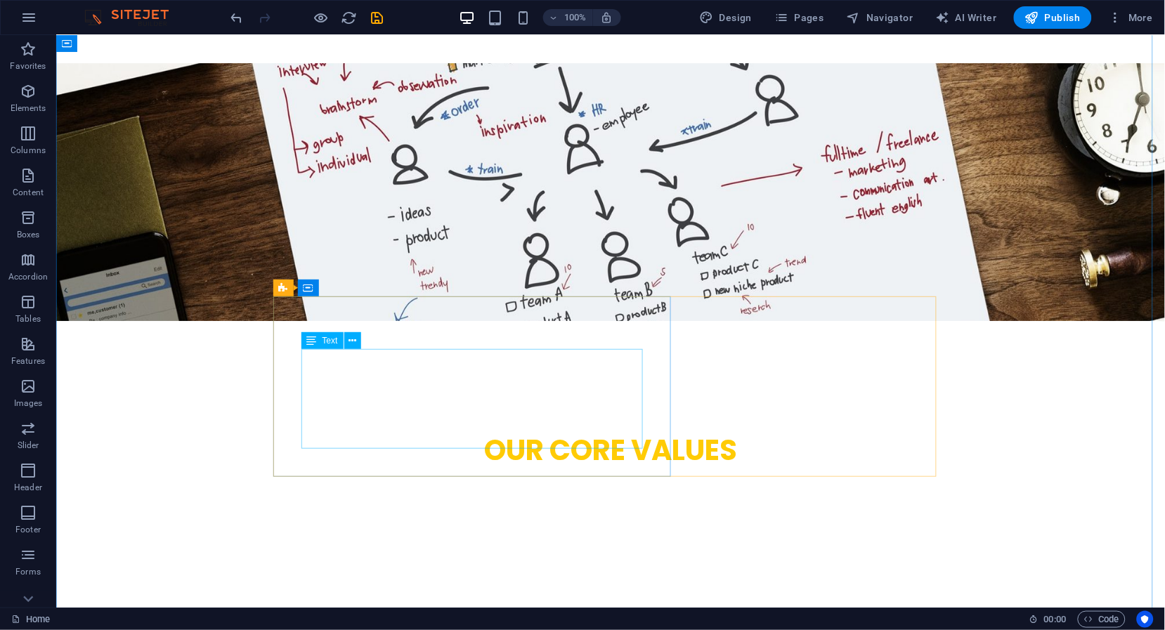
scroll to position [2589, 0]
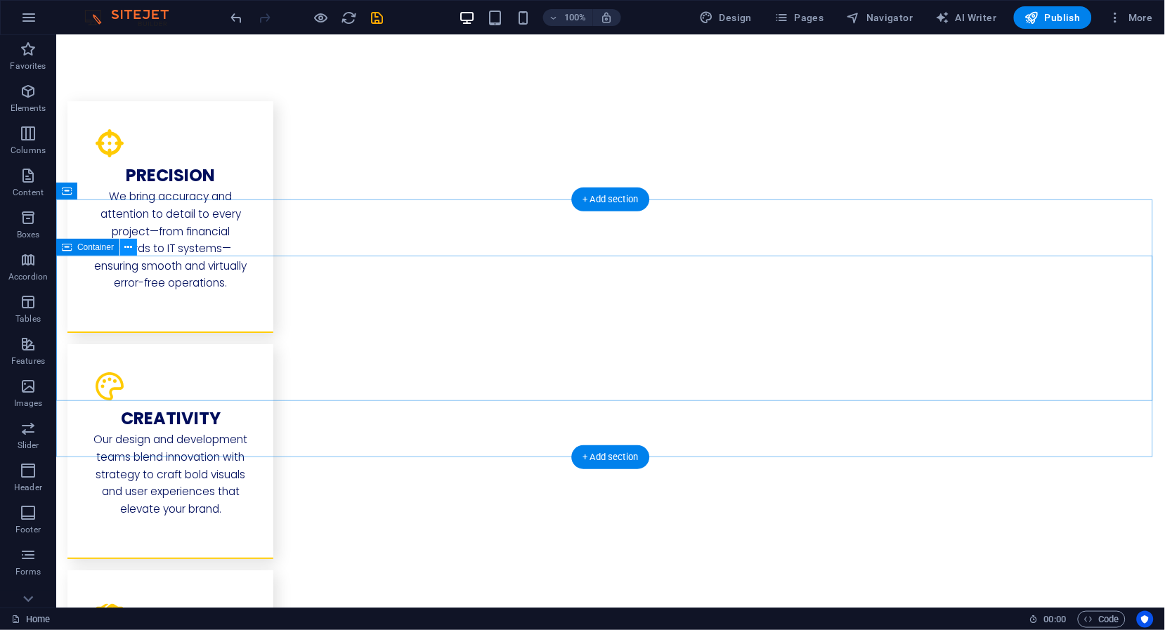
click at [125, 251] on icon at bounding box center [129, 247] width 8 height 15
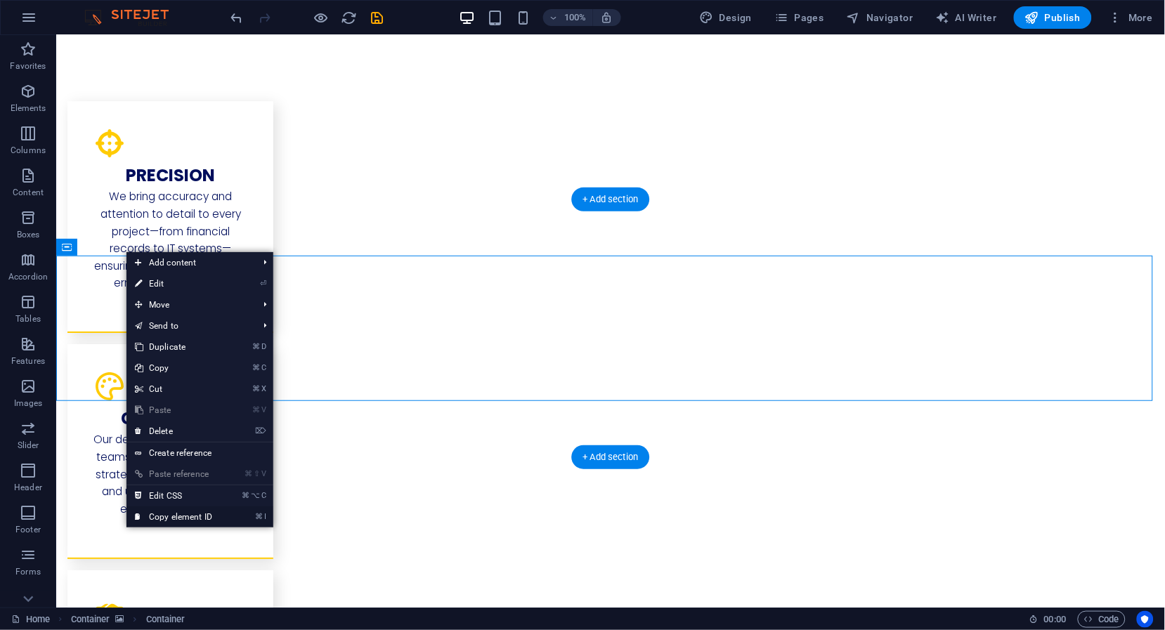
click at [207, 517] on link "⌘ I Copy element ID" at bounding box center [173, 516] width 94 height 21
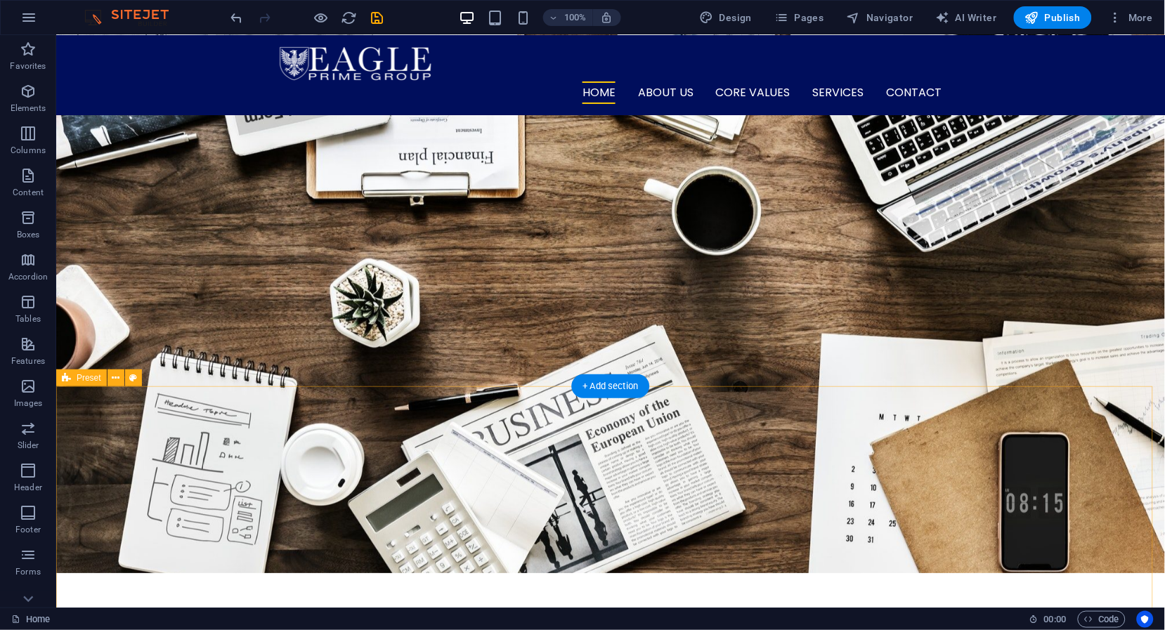
scroll to position [0, 0]
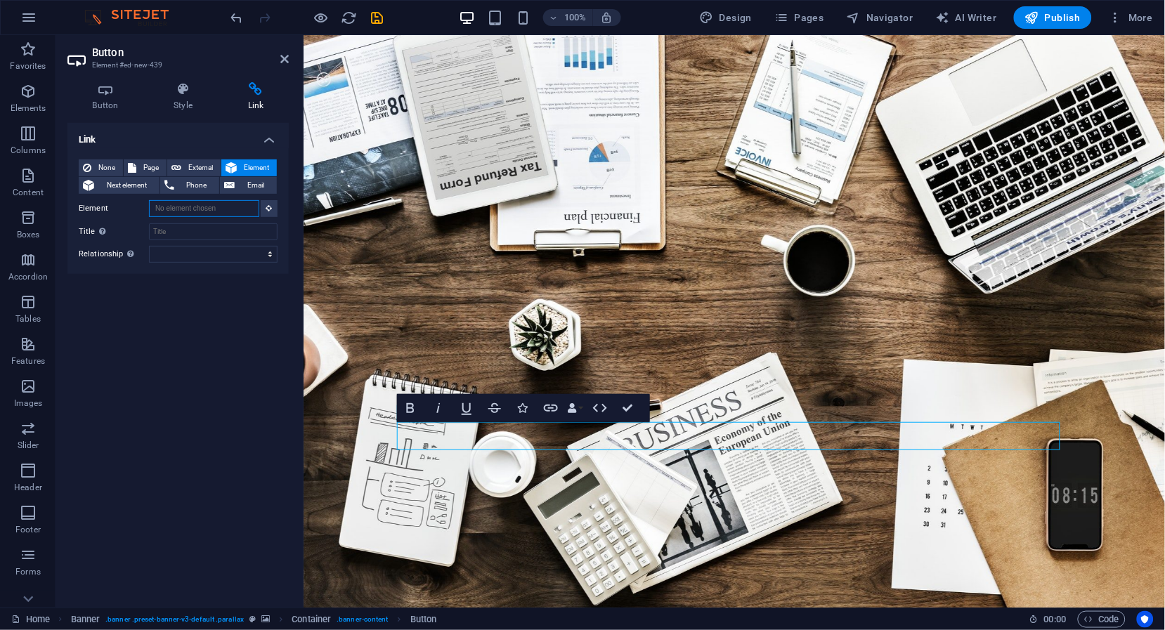
click at [208, 212] on input "Element" at bounding box center [204, 208] width 110 height 17
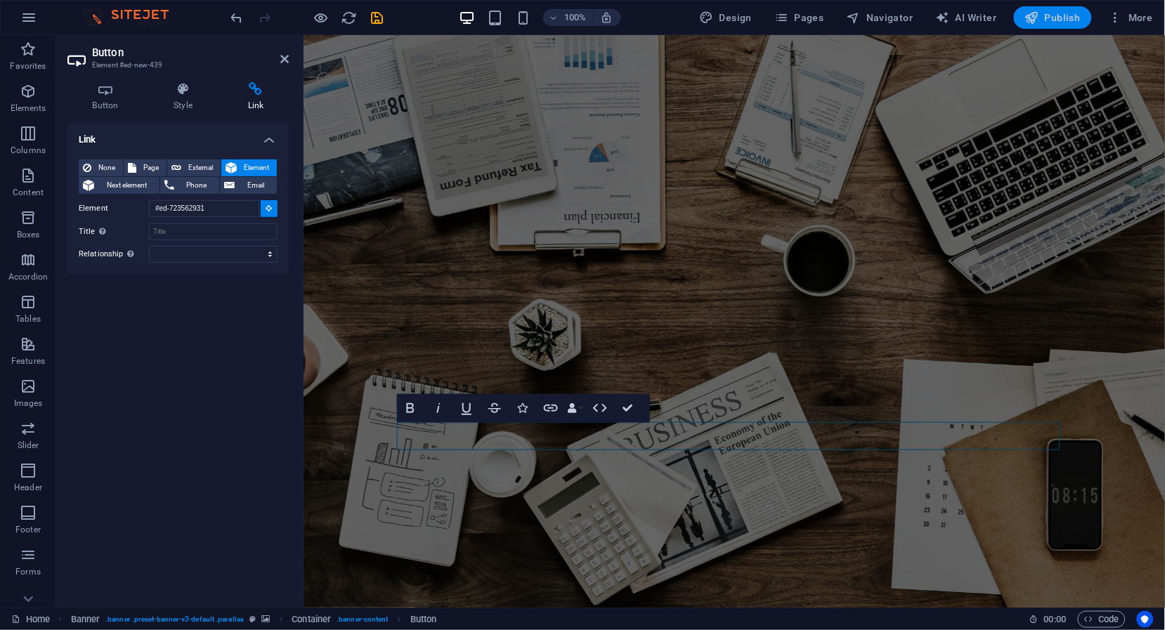
type input "#ed-723562931"
